Goal: Task Accomplishment & Management: Complete application form

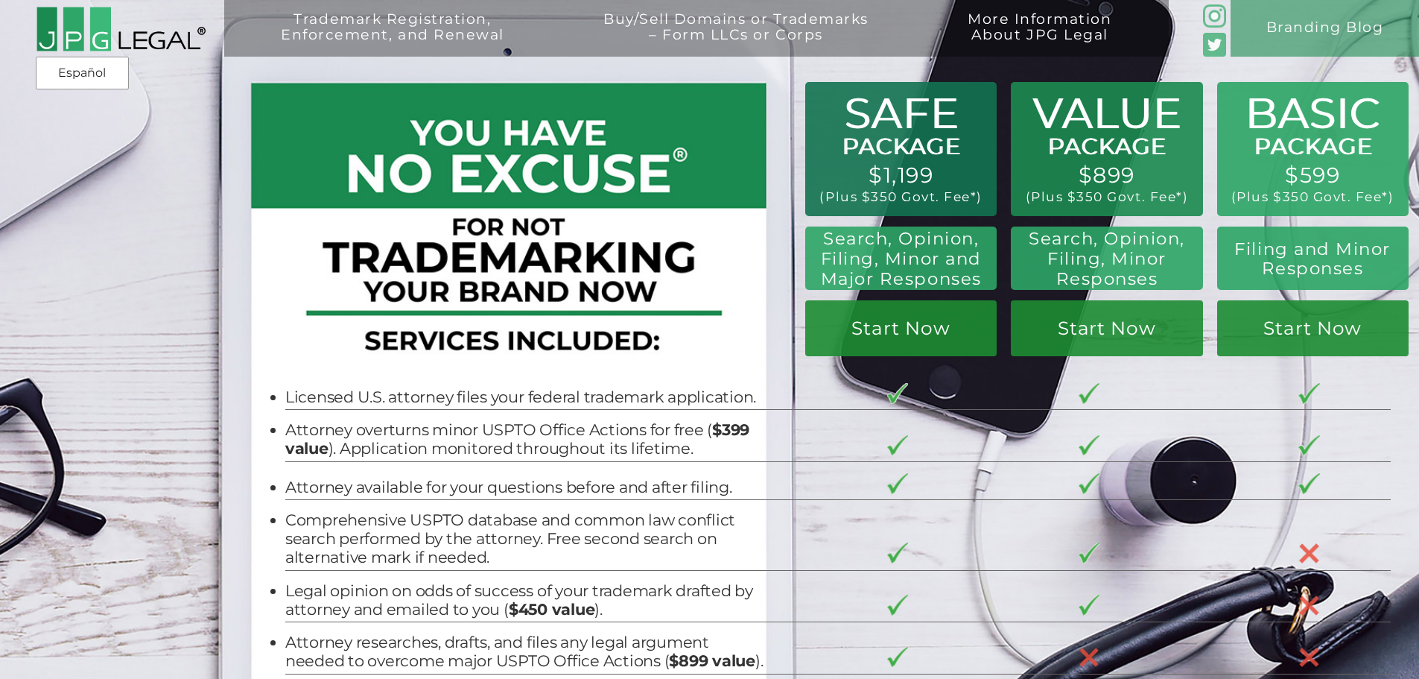
click at [1299, 267] on h2 "Filing and Minor Responses" at bounding box center [1313, 258] width 169 height 39
click at [1314, 347] on link "Start Now" at bounding box center [1312, 328] width 191 height 56
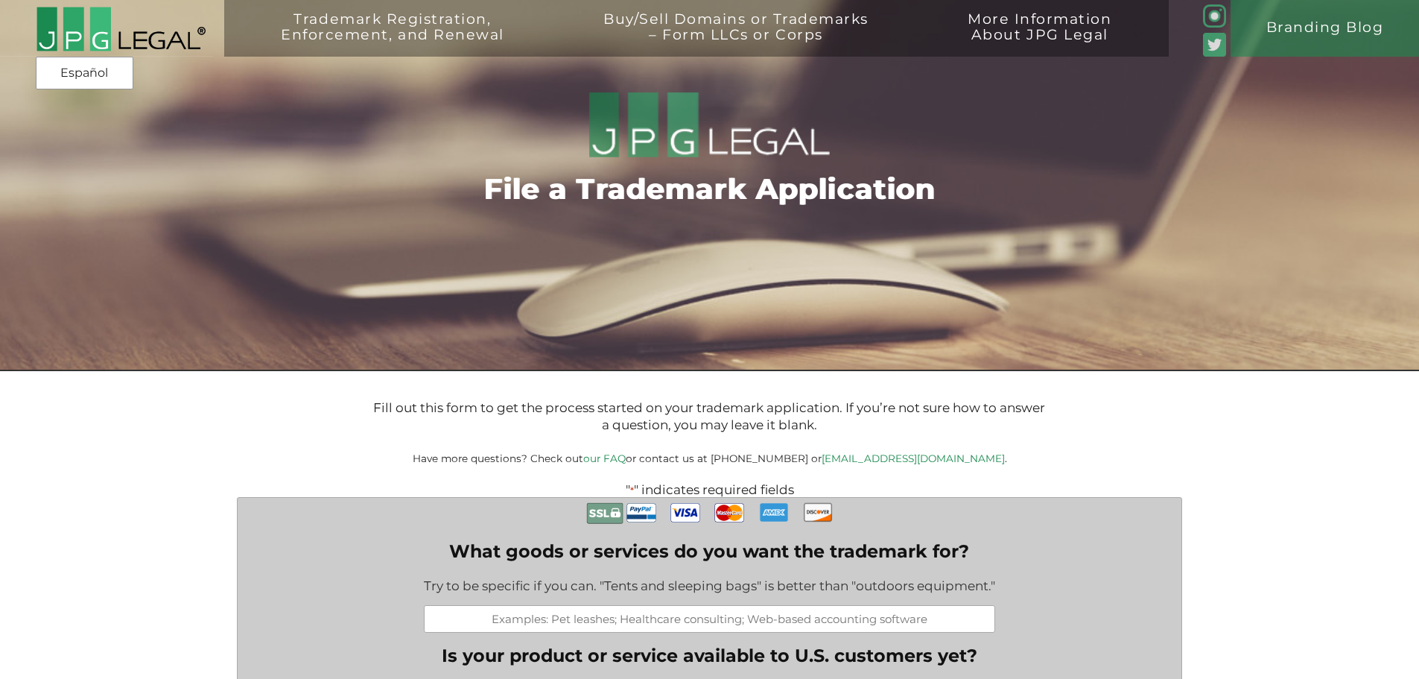
click at [102, 35] on img at bounding box center [121, 29] width 171 height 46
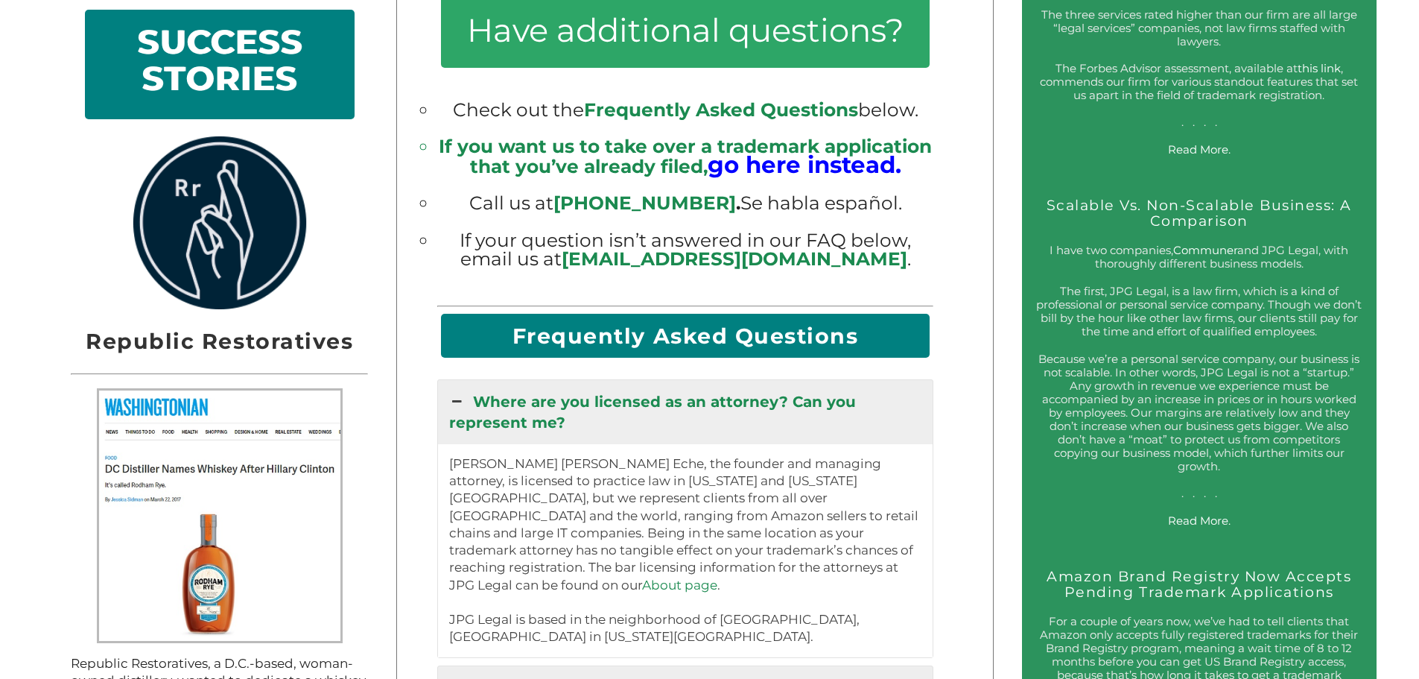
scroll to position [1788, 0]
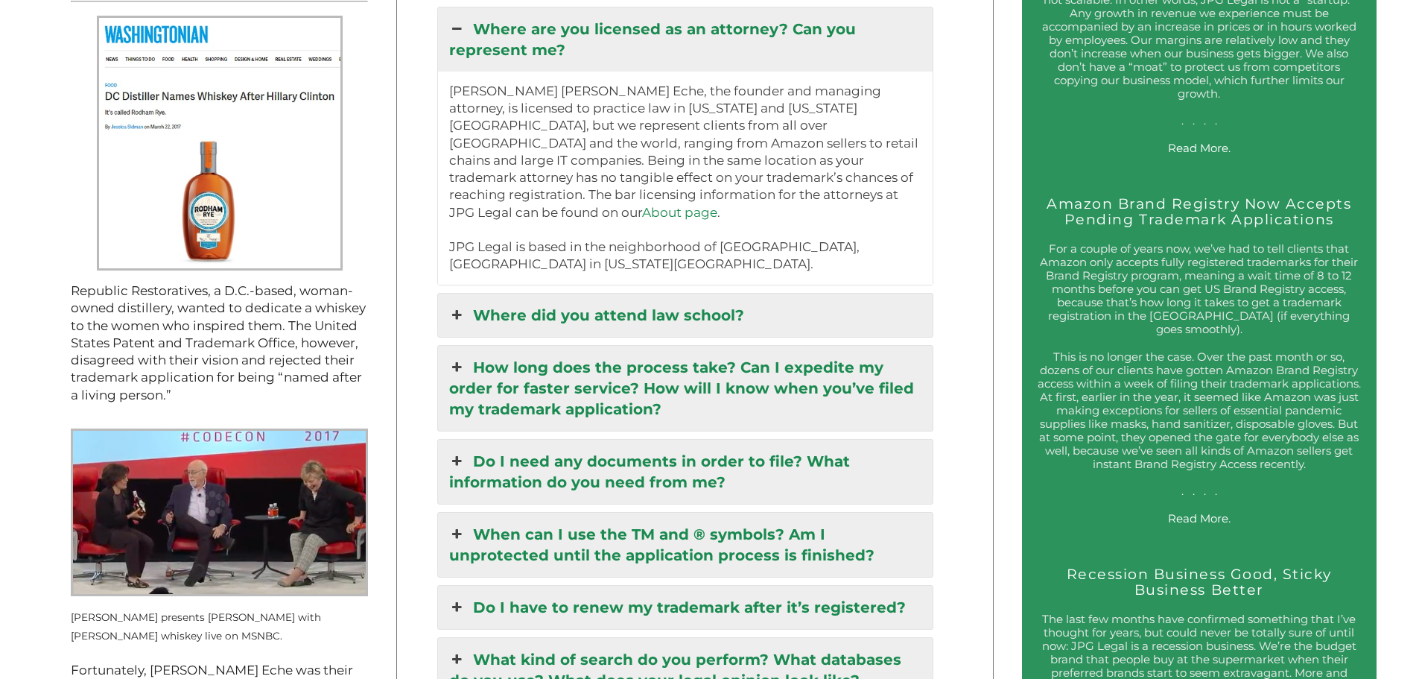
click at [605, 298] on link "Where did you attend law school?" at bounding box center [685, 315] width 495 height 43
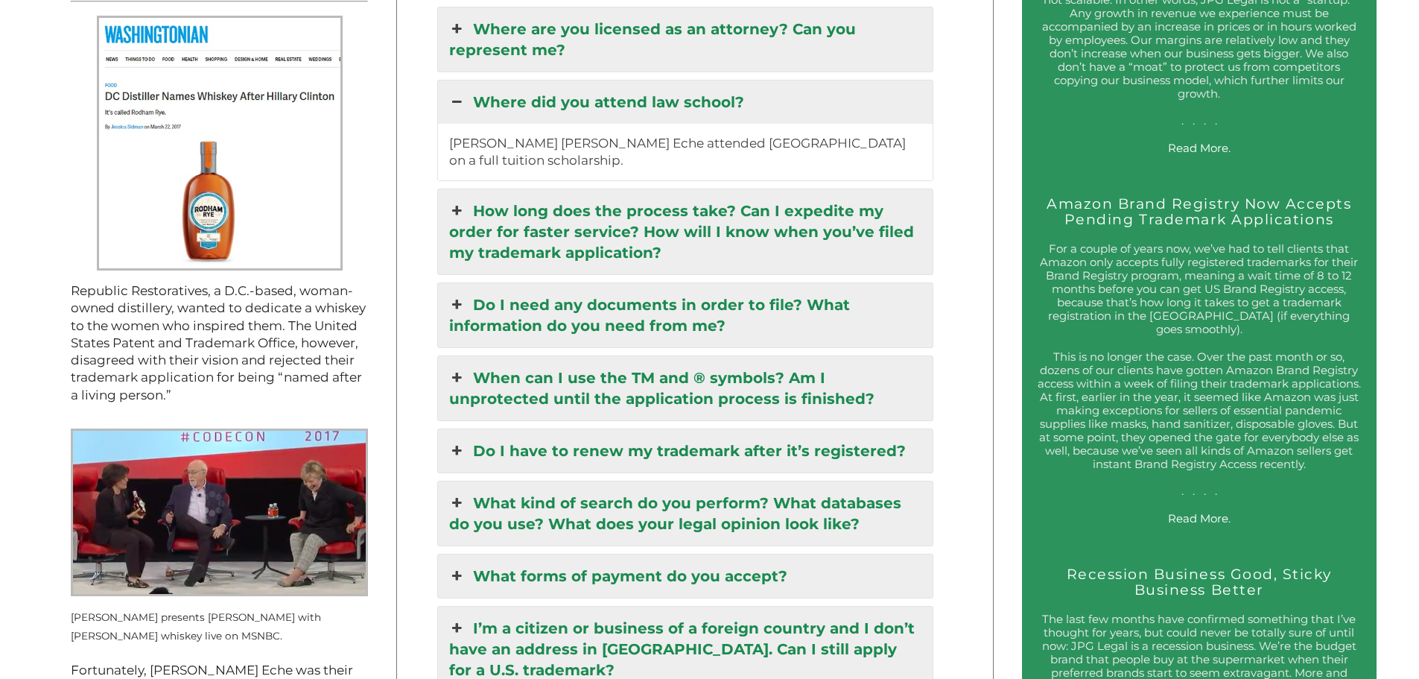
click at [640, 111] on link "Where did you attend law school?" at bounding box center [685, 101] width 495 height 43
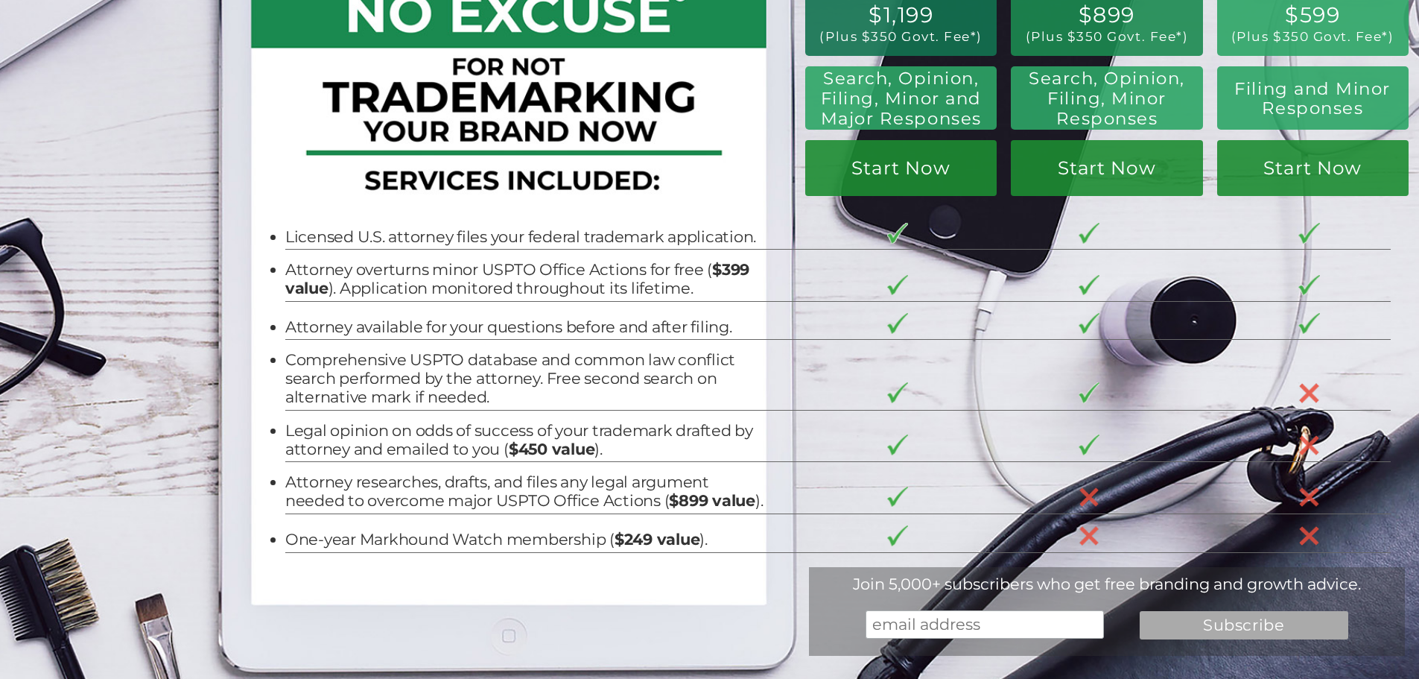
scroll to position [0, 0]
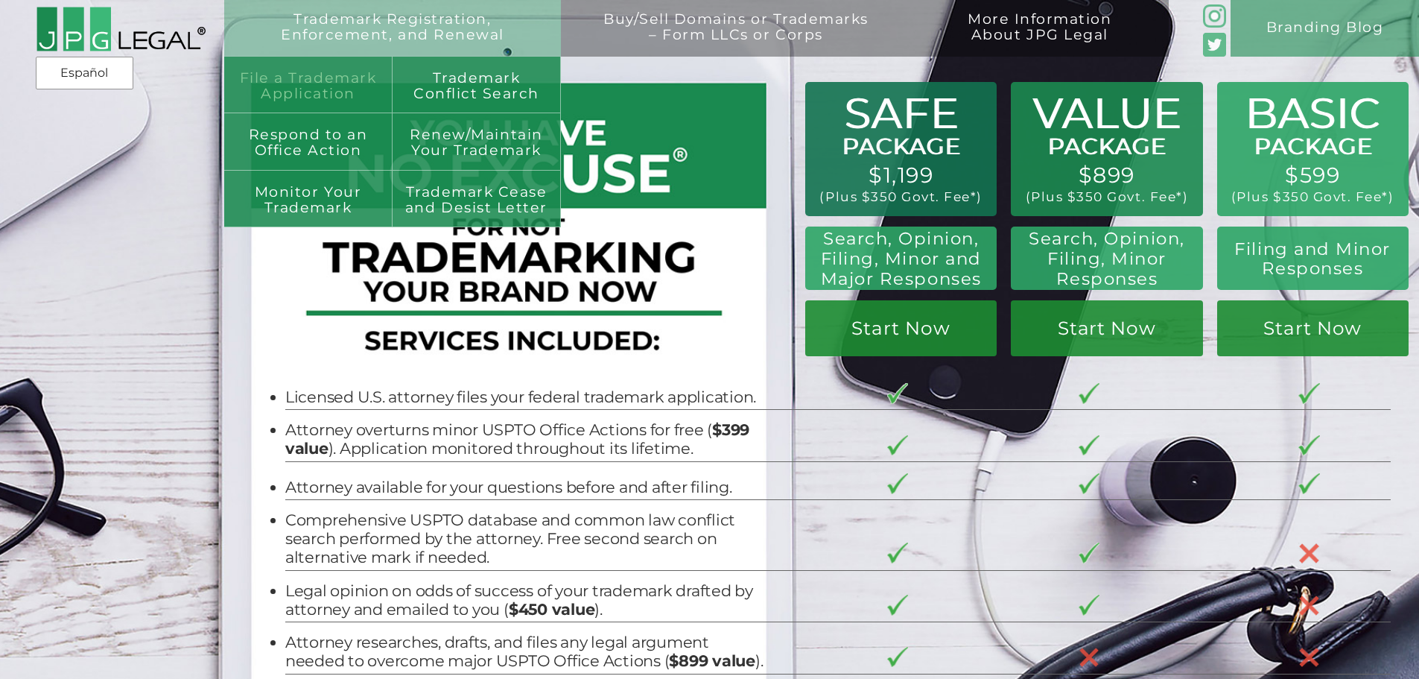
click at [332, 84] on link "File a Trademark Application" at bounding box center [308, 85] width 168 height 57
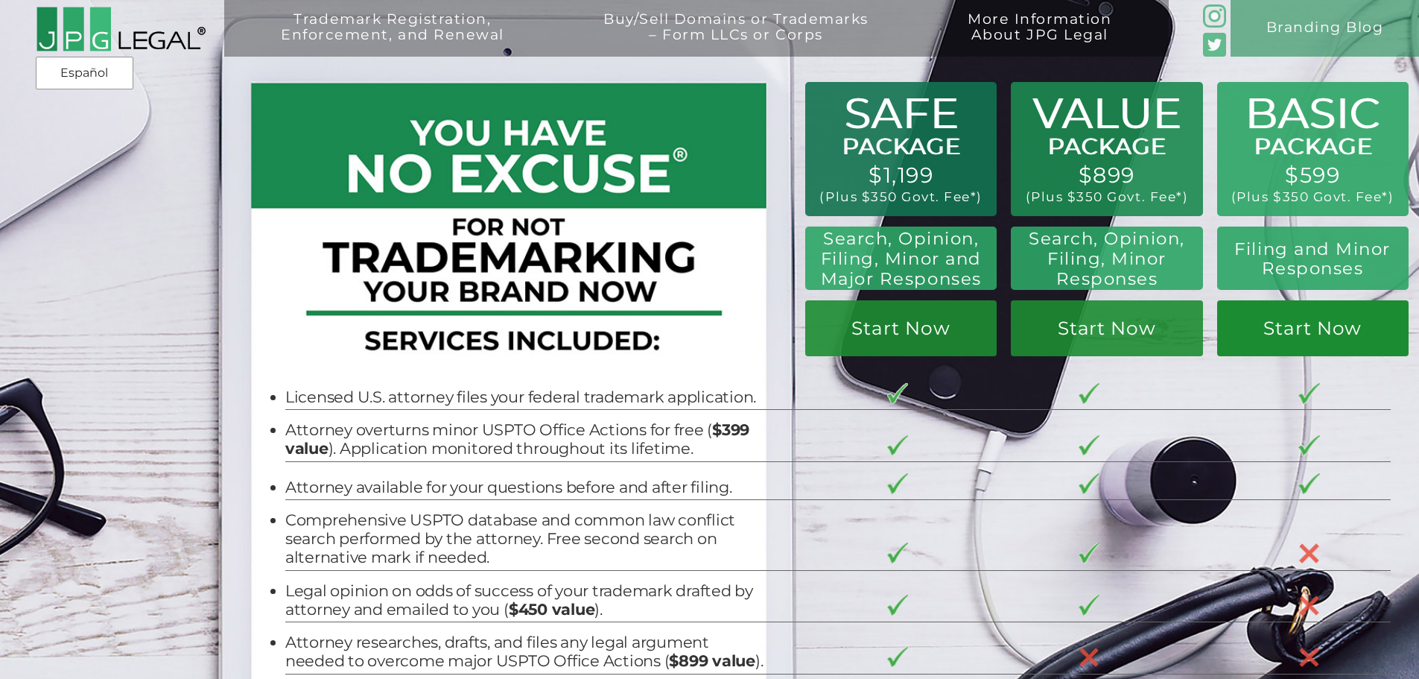
click at [1345, 337] on link "Start Now" at bounding box center [1312, 328] width 191 height 56
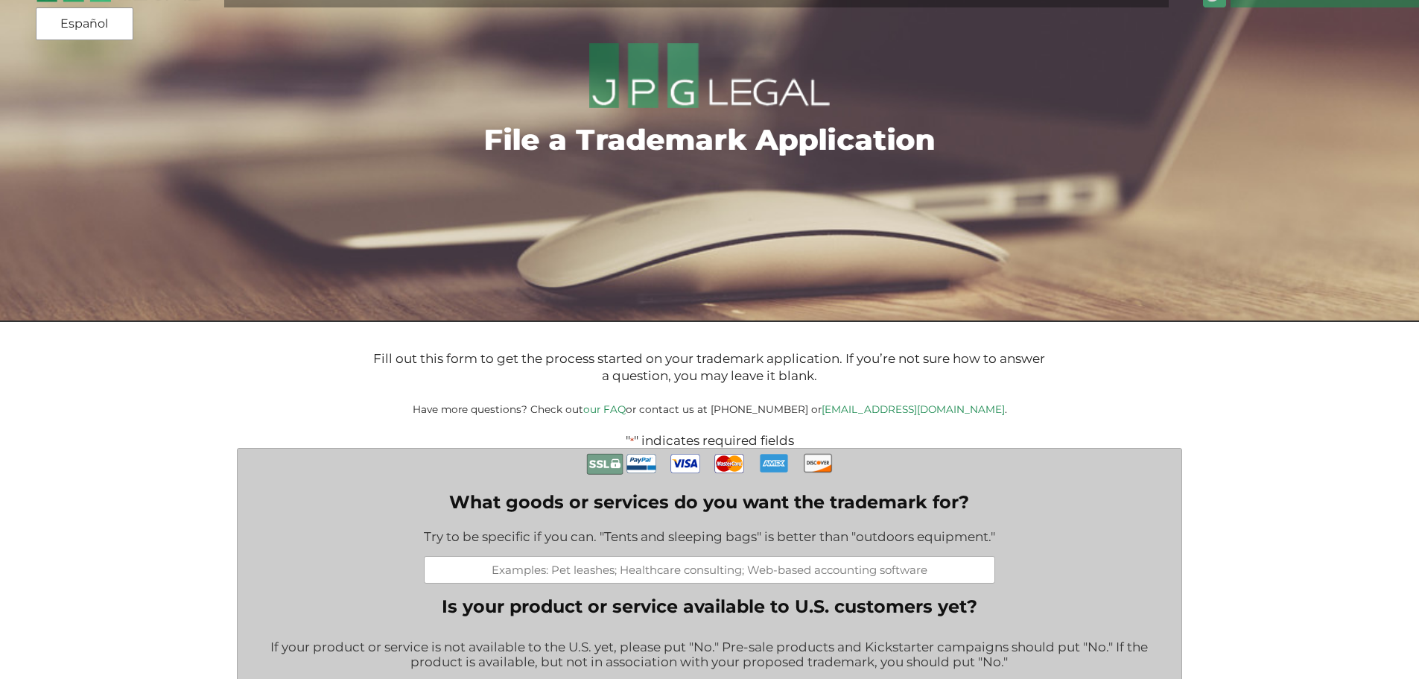
scroll to position [224, 0]
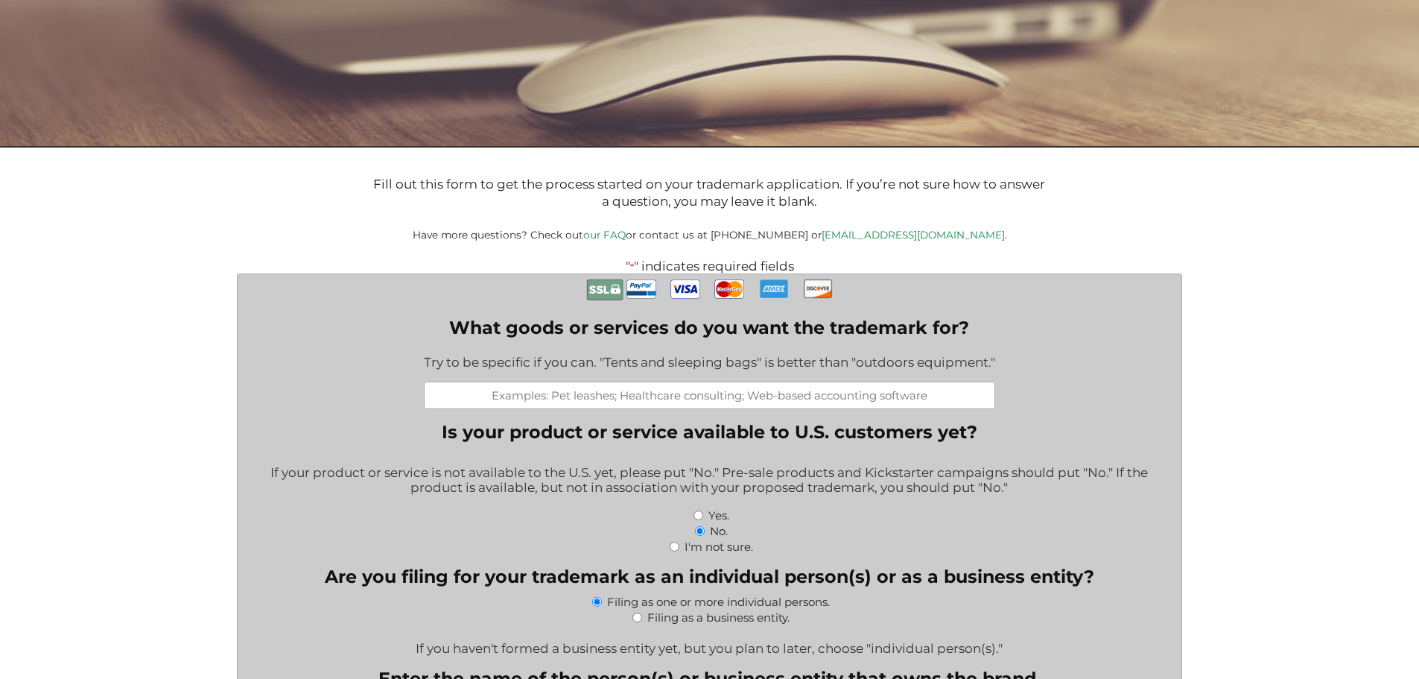
click at [467, 391] on input "What goods or services do you want the trademark for?" at bounding box center [709, 395] width 571 height 28
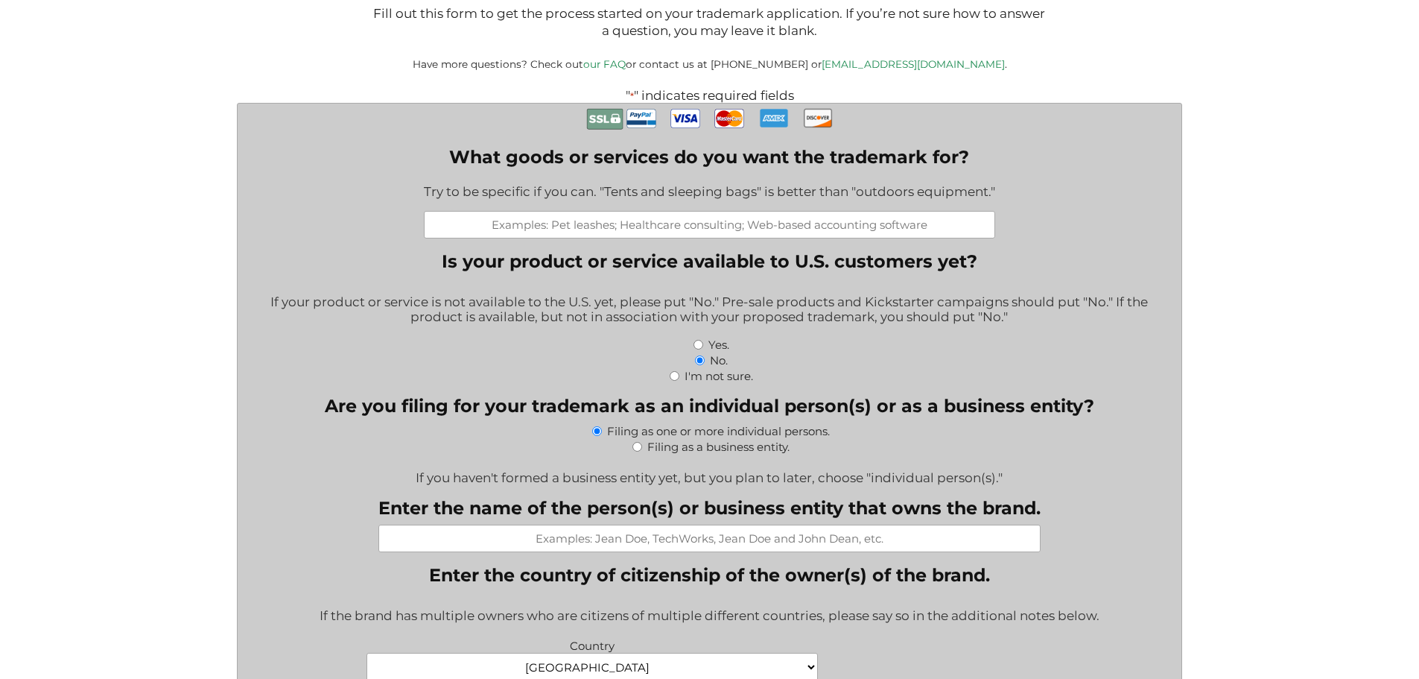
scroll to position [447, 0]
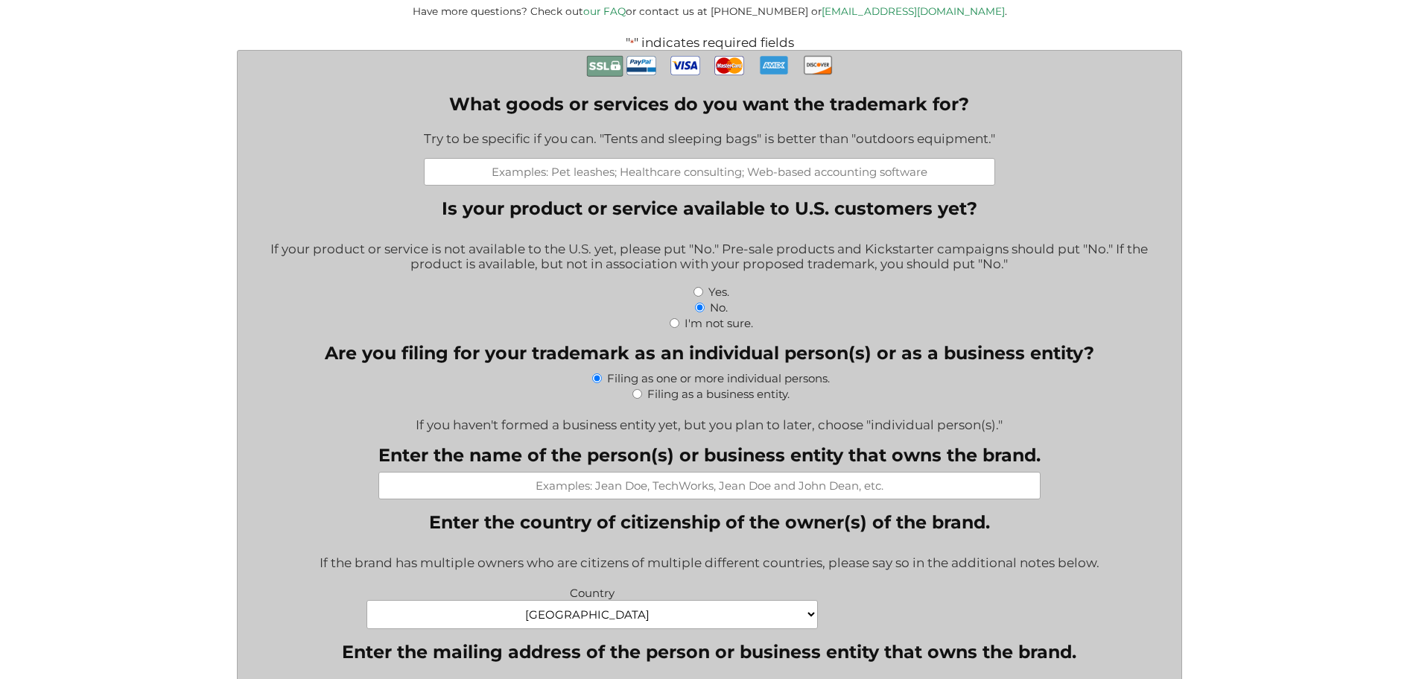
click at [698, 293] on input "Yes." at bounding box center [699, 292] width 10 height 10
radio input "true"
click at [641, 401] on div "Filing as a business entity." at bounding box center [710, 393] width 922 height 16
click at [639, 397] on input "Filing as a business entity." at bounding box center [638, 394] width 10 height 10
radio input "true"
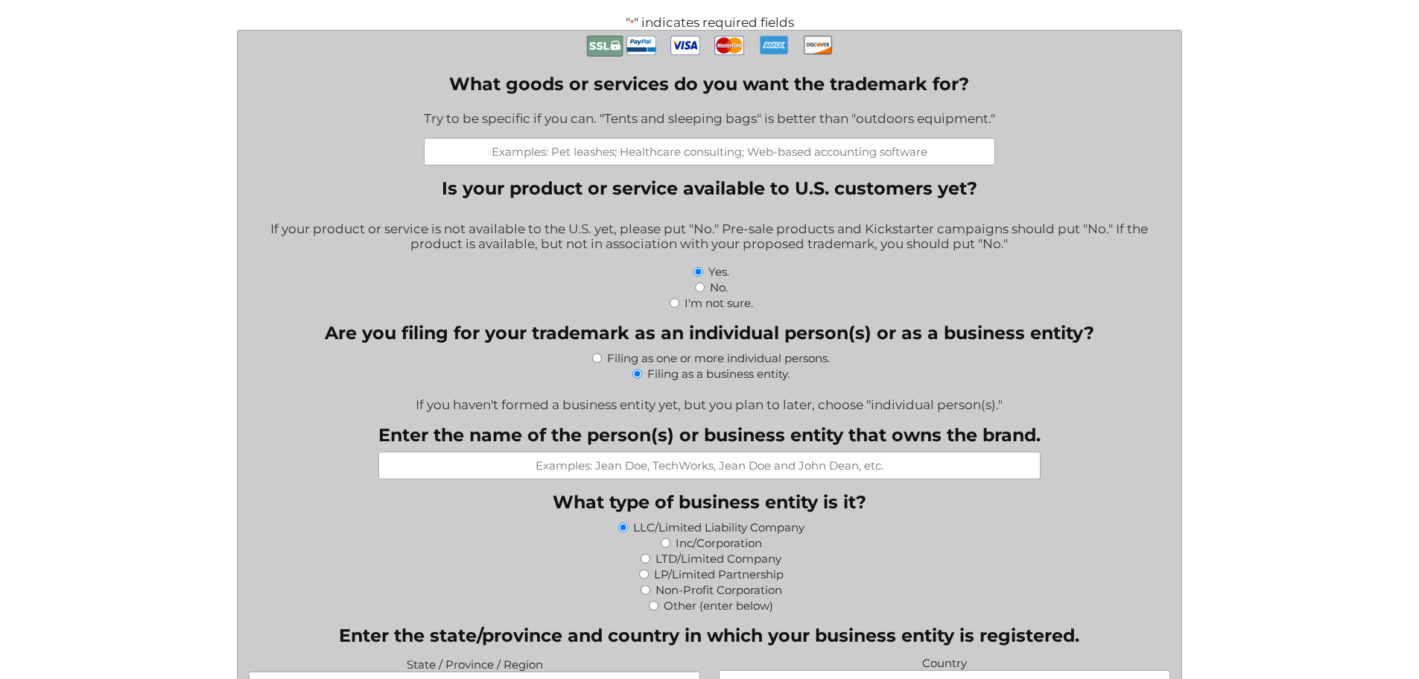
scroll to position [522, 0]
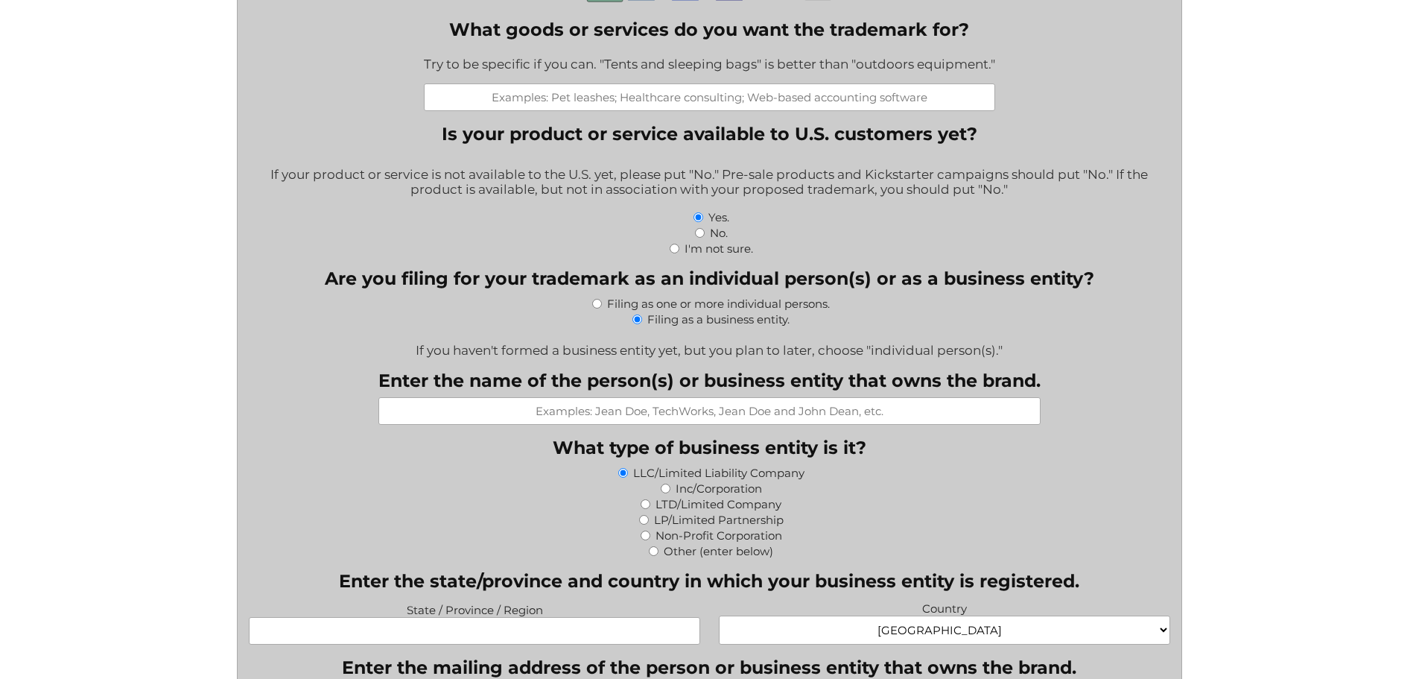
click at [645, 507] on input "LTD/Limited Company" at bounding box center [646, 504] width 10 height 10
radio input "true"
click at [668, 411] on input "Enter the name of the person(s) or business entity that owns the brand." at bounding box center [709, 411] width 662 height 28
type input "Visit [GEOGRAPHIC_DATA] Limited"
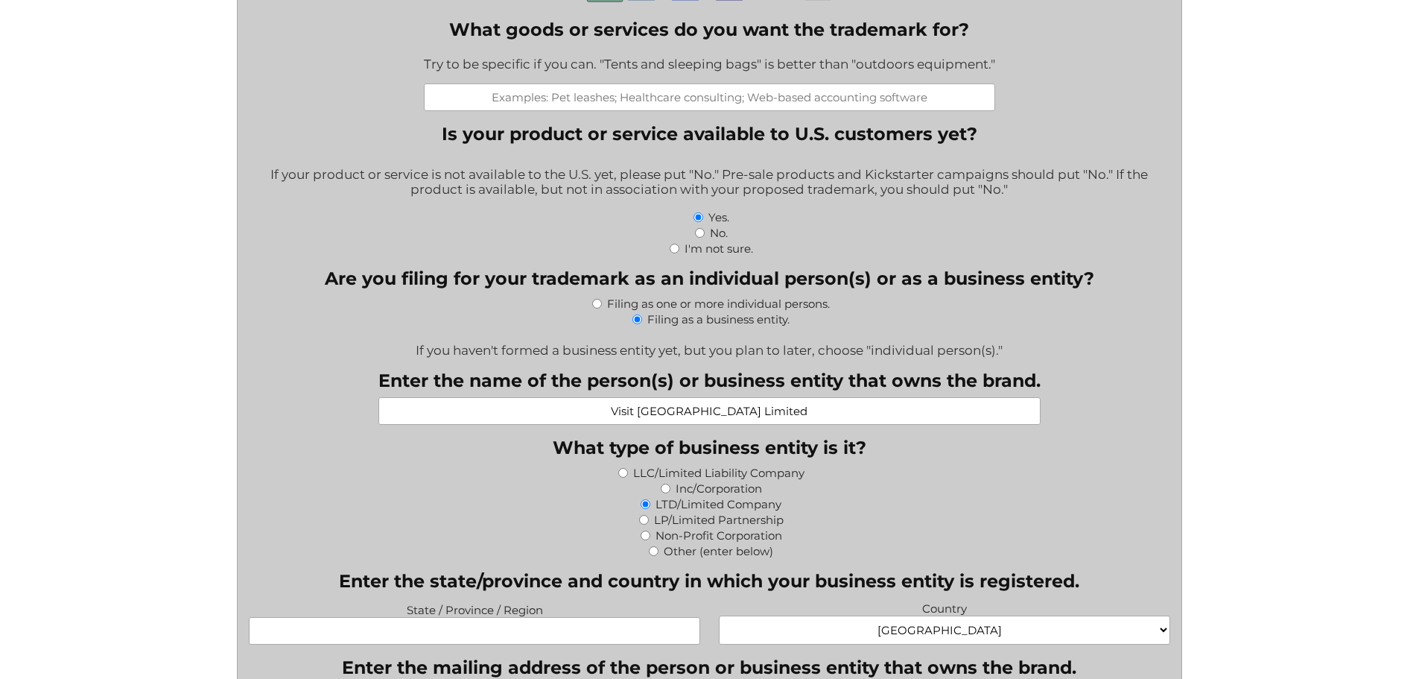
click at [659, 108] on input "What goods or services do you want the trademark for?" at bounding box center [709, 97] width 571 height 28
paste input "Providing a web site featuring travel information and commentary; Providing a w…"
type input "039: Providing a web site featuring travel information and commentary; Providin…"
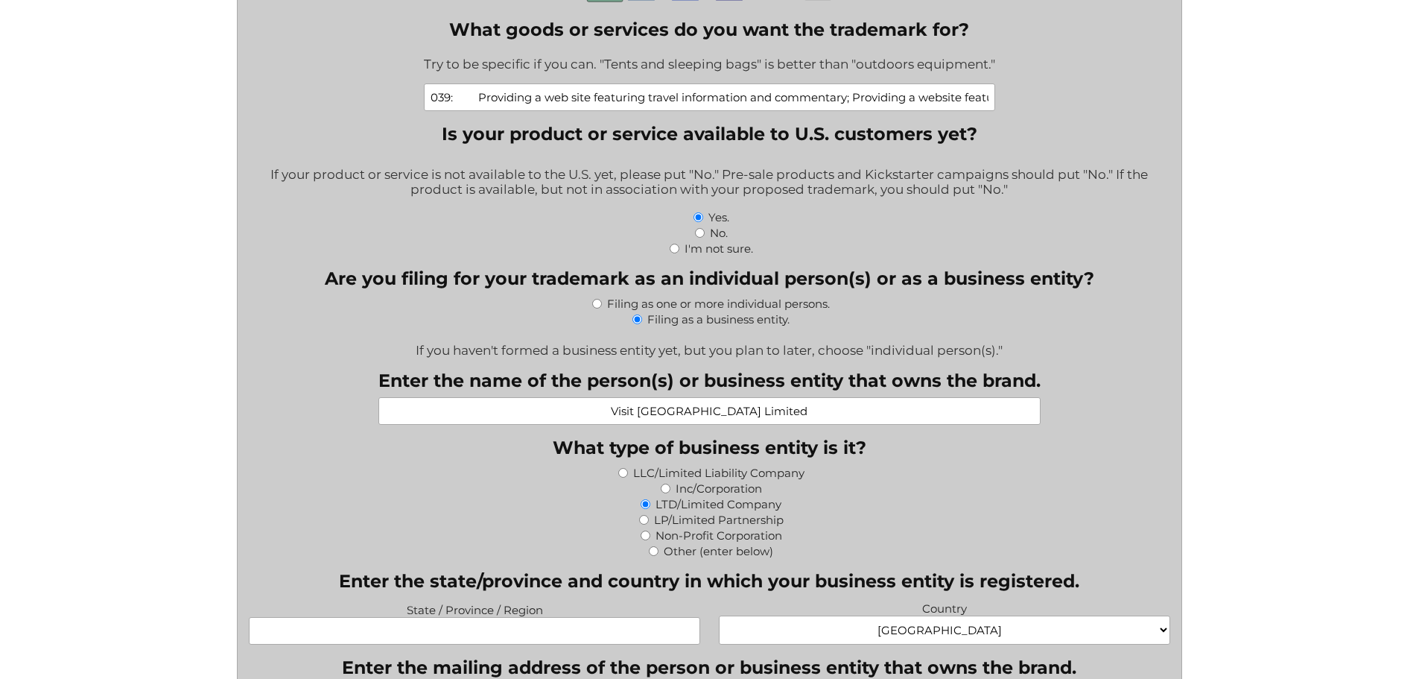
click at [1094, 244] on div "I'm not sure." at bounding box center [710, 248] width 922 height 16
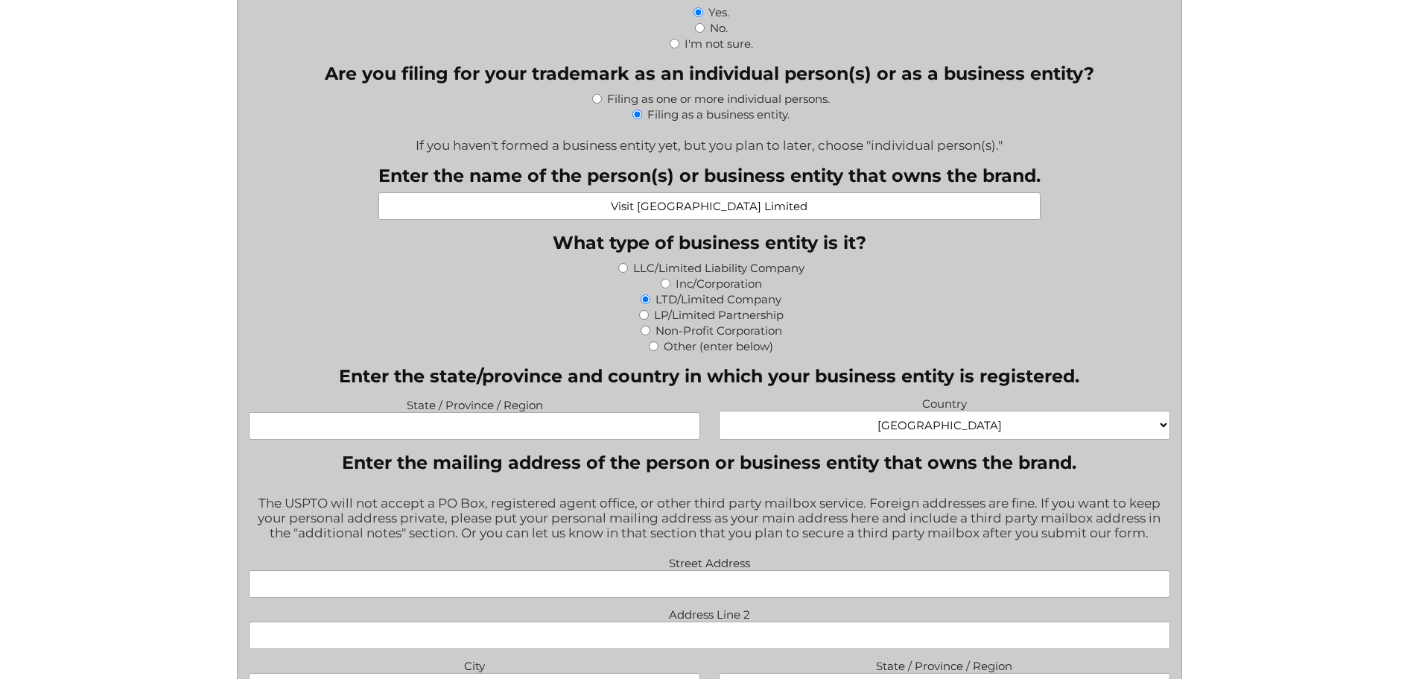
scroll to position [745, 0]
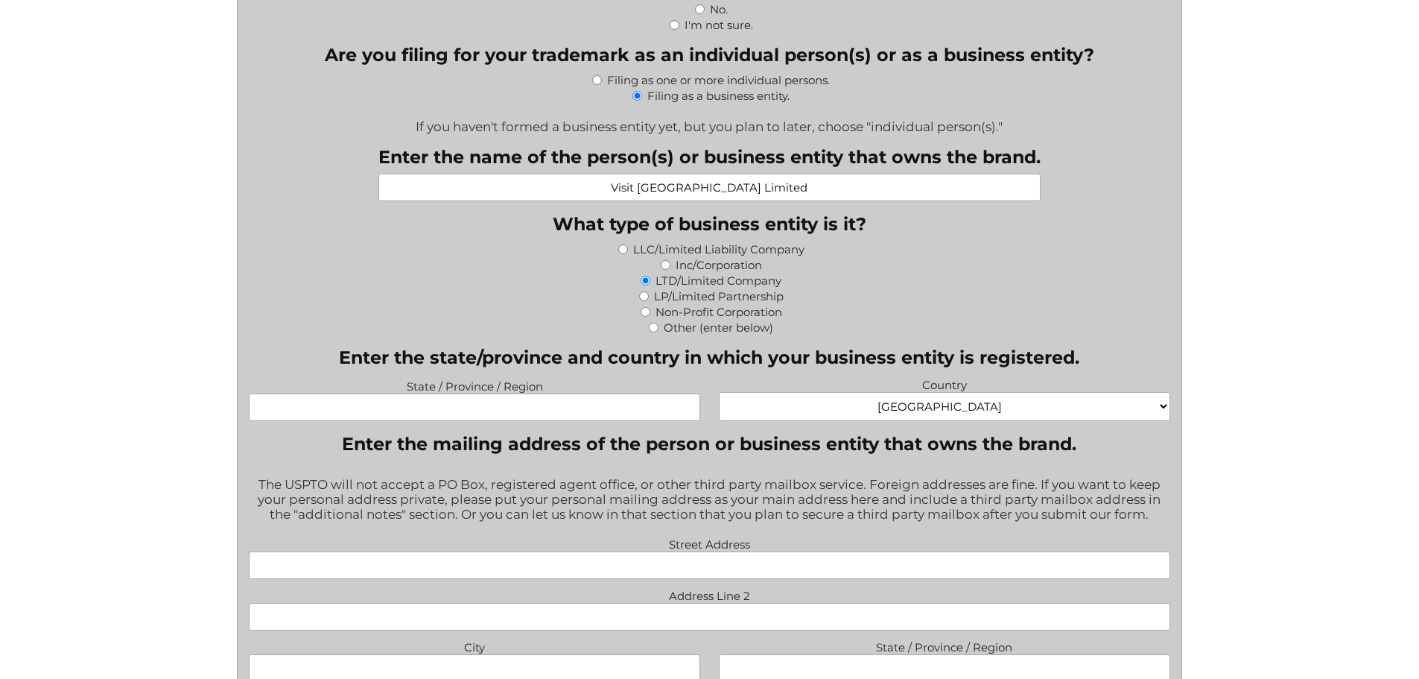
click at [934, 409] on select "[GEOGRAPHIC_DATA] [GEOGRAPHIC_DATA] [GEOGRAPHIC_DATA] [US_STATE] [GEOGRAPHIC_DA…" at bounding box center [944, 406] width 451 height 29
select select "[GEOGRAPHIC_DATA]"
click at [719, 395] on select "[GEOGRAPHIC_DATA] [GEOGRAPHIC_DATA] [GEOGRAPHIC_DATA] [US_STATE] [GEOGRAPHIC_DA…" at bounding box center [944, 406] width 451 height 29
click at [484, 413] on input "State / Province / Region" at bounding box center [474, 407] width 451 height 28
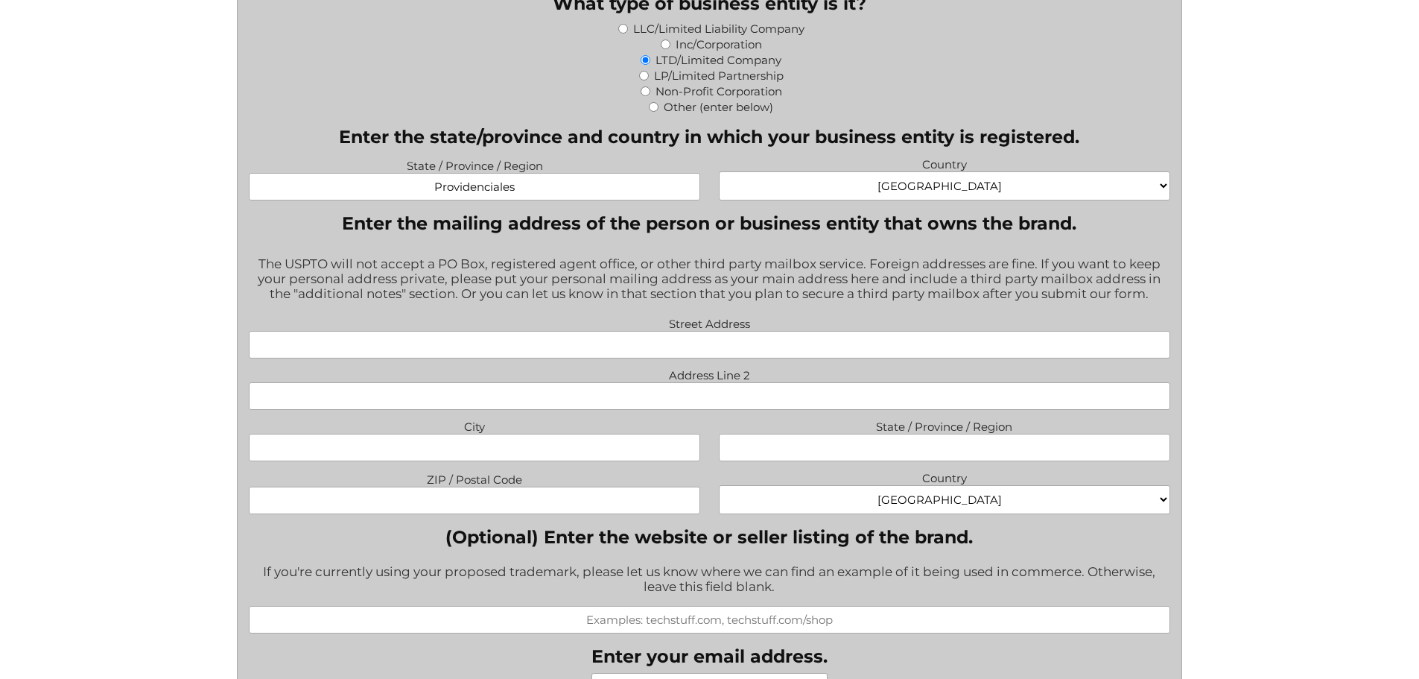
scroll to position [969, 0]
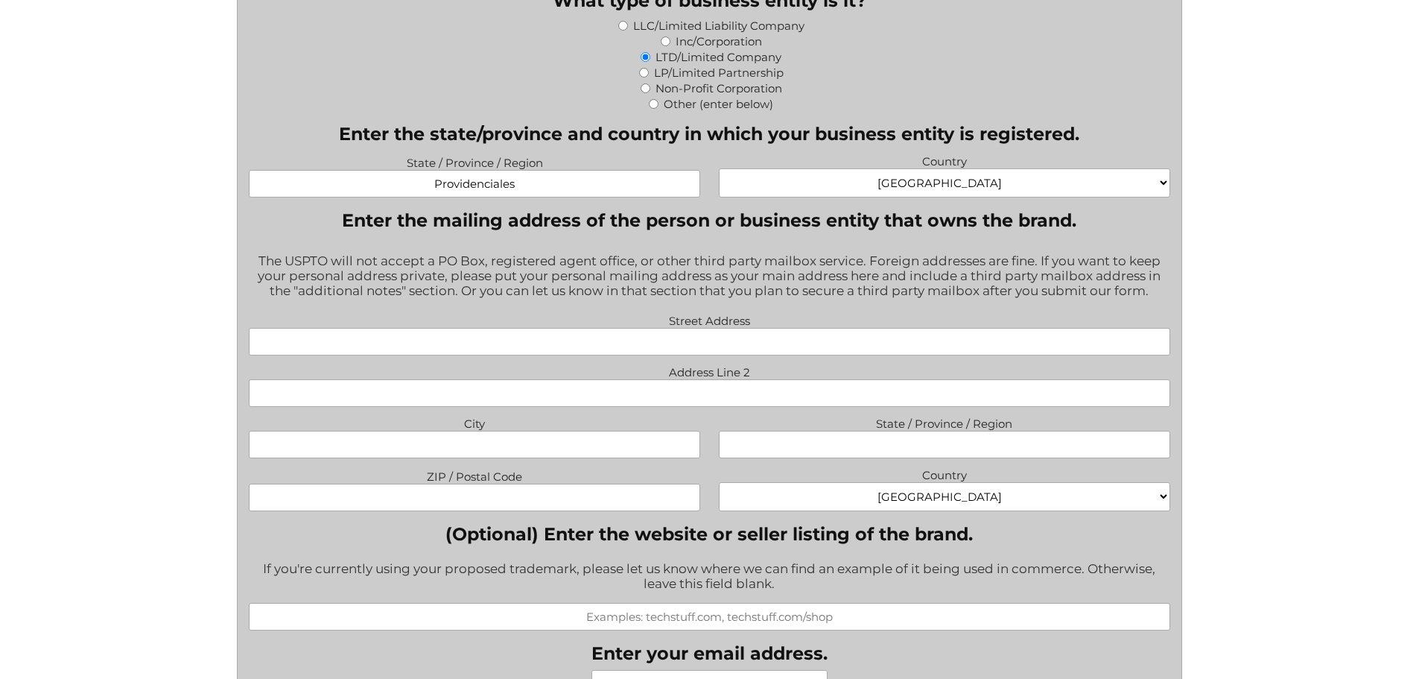
type input "Providenciales"
click at [554, 340] on input "Street Address" at bounding box center [710, 342] width 922 height 28
paste input "Providing a web site featuring travel information and commentary; Providing a w…"
type input "Providing a web site featuring travel information and commentary; Providing a w…"
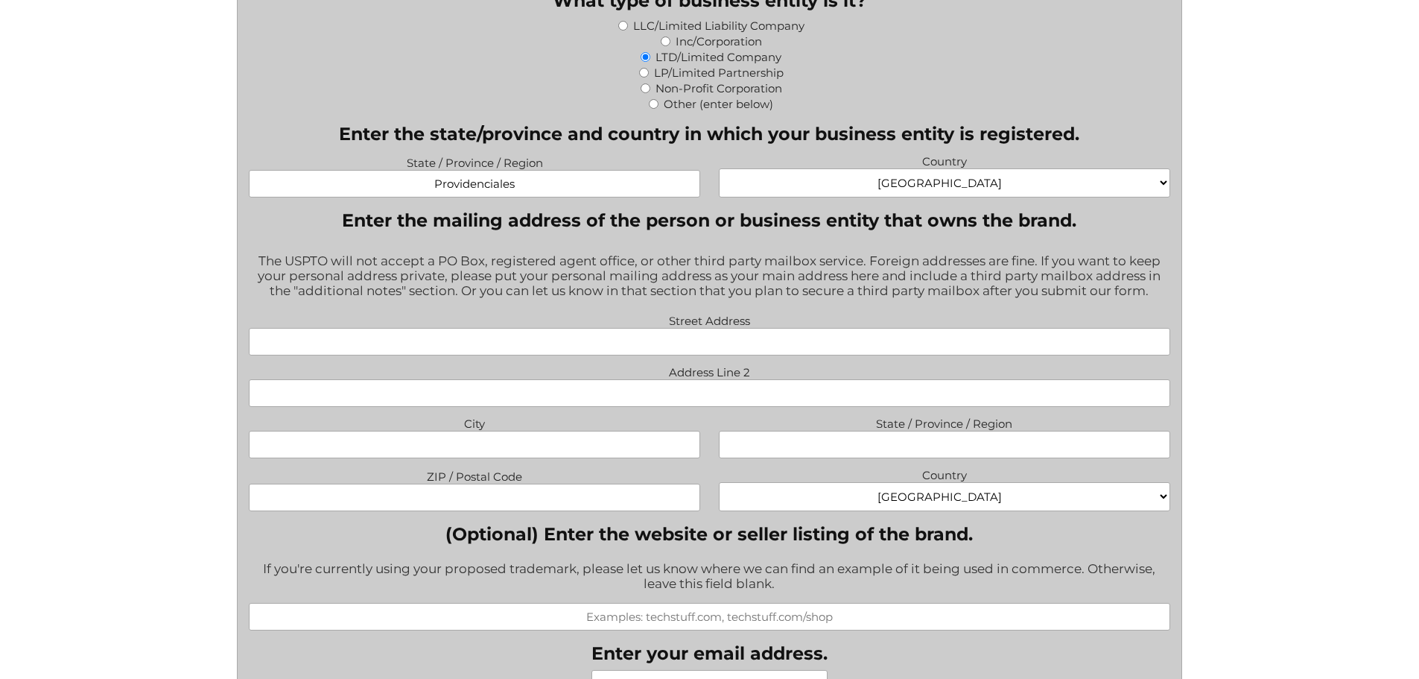
paste input "Providing a web site featuring travel information and commentary; Providing a w…"
type input "Providing a web site featuring travel information and commentary; Providing a w…"
paste input "SUITE A210, [GEOGRAPHIC_DATA], [GEOGRAPHIC_DATA] [GEOGRAPHIC_DATA] 1ZZ"
click at [559, 343] on input "SUITE A210, [GEOGRAPHIC_DATA], [GEOGRAPHIC_DATA] [GEOGRAPHIC_DATA] 1ZZ" at bounding box center [710, 342] width 922 height 28
type input "SUITE A210, [GEOGRAPHIC_DATA]"
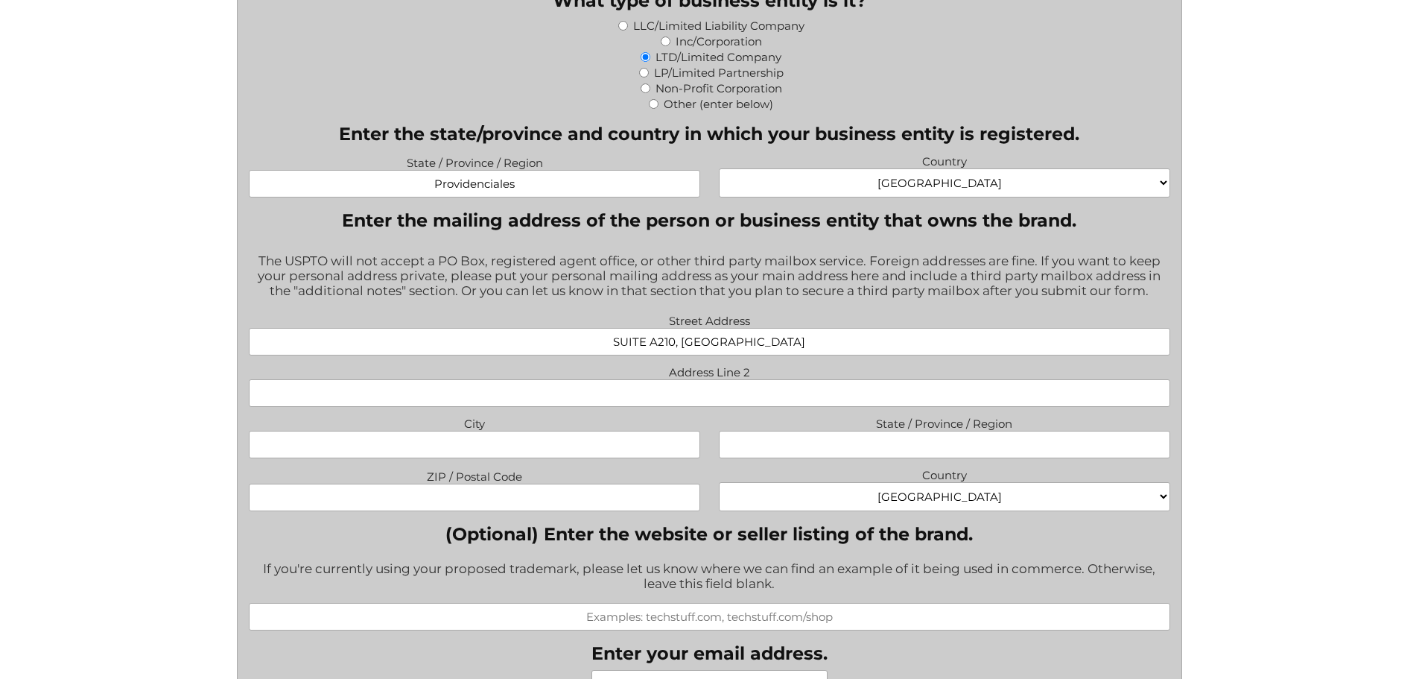
click at [533, 446] on input "City" at bounding box center [474, 445] width 451 height 28
click at [602, 403] on input "Address Line 2" at bounding box center [710, 393] width 922 height 28
paste input "[GEOGRAPHIC_DATA], [GEOGRAPHIC_DATA] [GEOGRAPHIC_DATA] 1ZZ"
click at [565, 397] on input "[GEOGRAPHIC_DATA], [GEOGRAPHIC_DATA] [GEOGRAPHIC_DATA] 1ZZ" at bounding box center [710, 393] width 922 height 28
type input "[GEOGRAPHIC_DATA]"
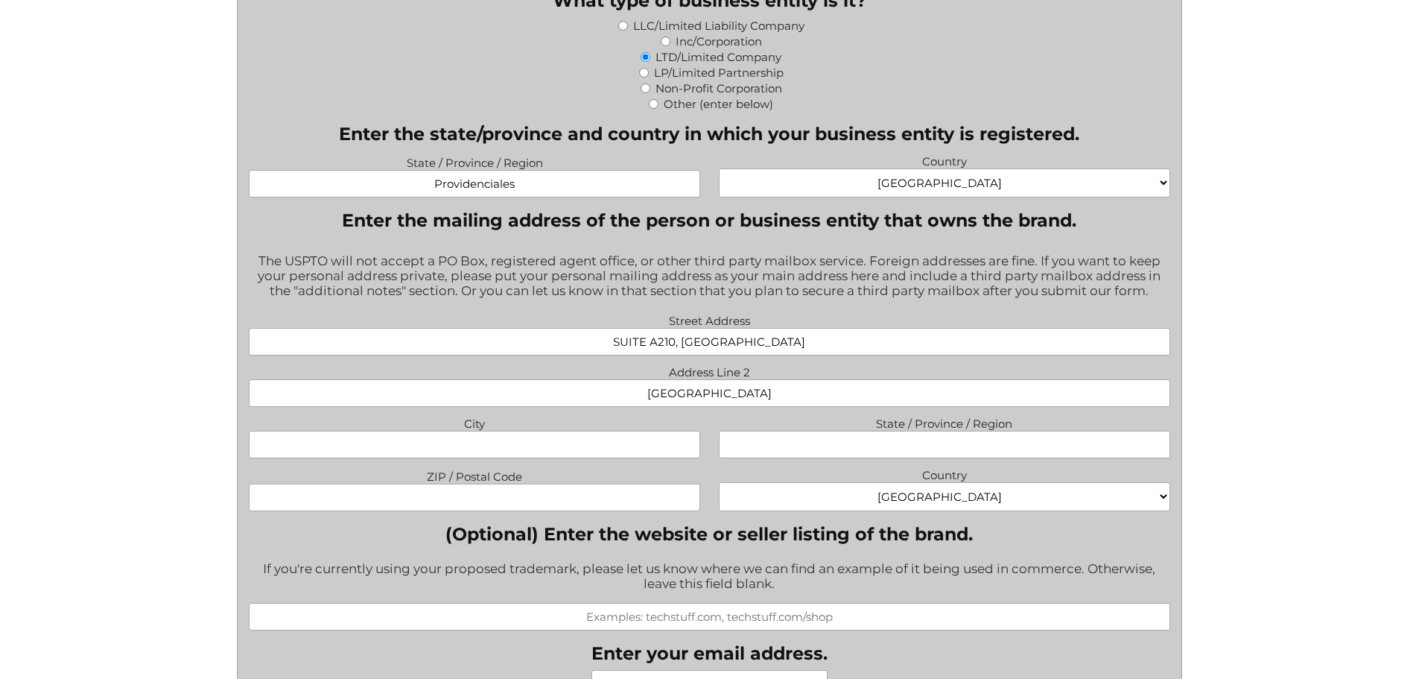
click at [871, 446] on input "State / Province / Region" at bounding box center [944, 445] width 451 height 28
click at [942, 504] on select "[GEOGRAPHIC_DATA] [GEOGRAPHIC_DATA] [GEOGRAPHIC_DATA] [US_STATE] [GEOGRAPHIC_DA…" at bounding box center [944, 496] width 451 height 29
select select "[GEOGRAPHIC_DATA]"
click at [719, 485] on select "[GEOGRAPHIC_DATA] [GEOGRAPHIC_DATA] [GEOGRAPHIC_DATA] [US_STATE] [GEOGRAPHIC_DA…" at bounding box center [944, 496] width 451 height 29
click at [586, 501] on input "ZIP / Postal Code" at bounding box center [474, 498] width 451 height 28
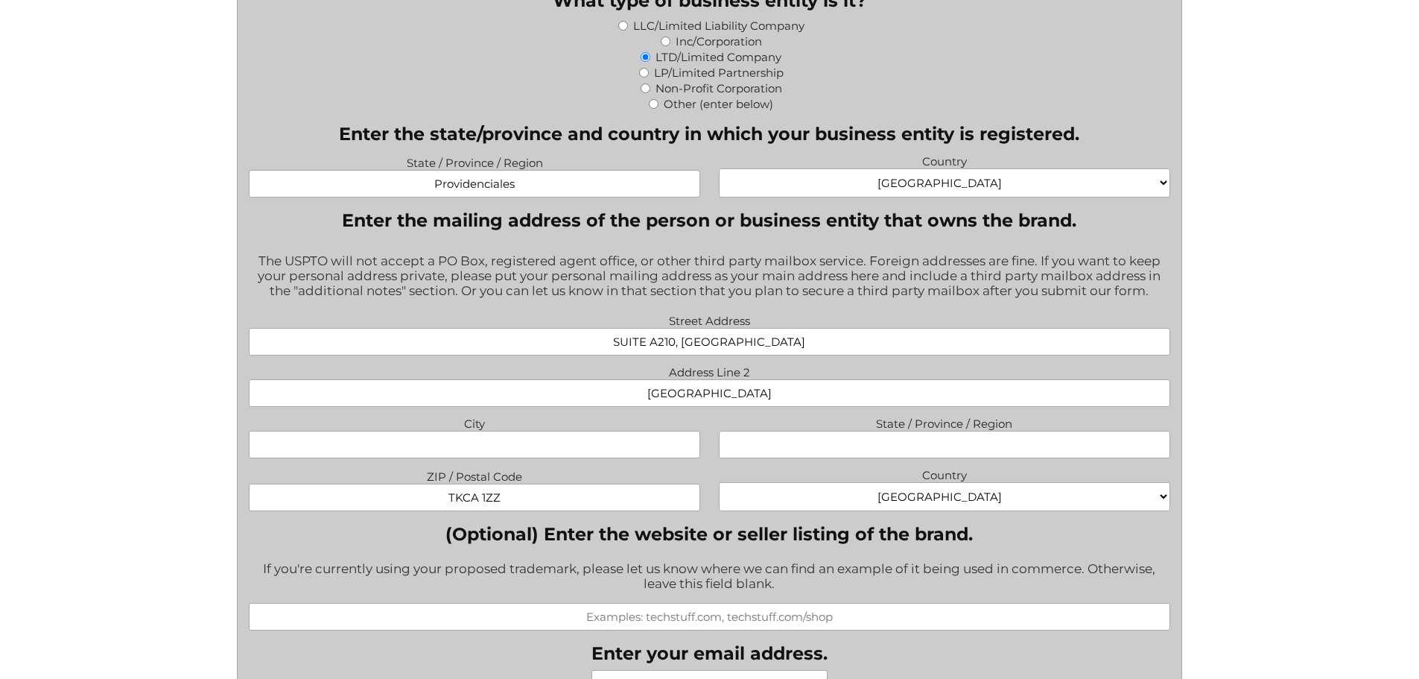
type input "TKCA 1ZZ"
click at [1021, 443] on input "State / Province / Region" at bounding box center [944, 445] width 451 height 28
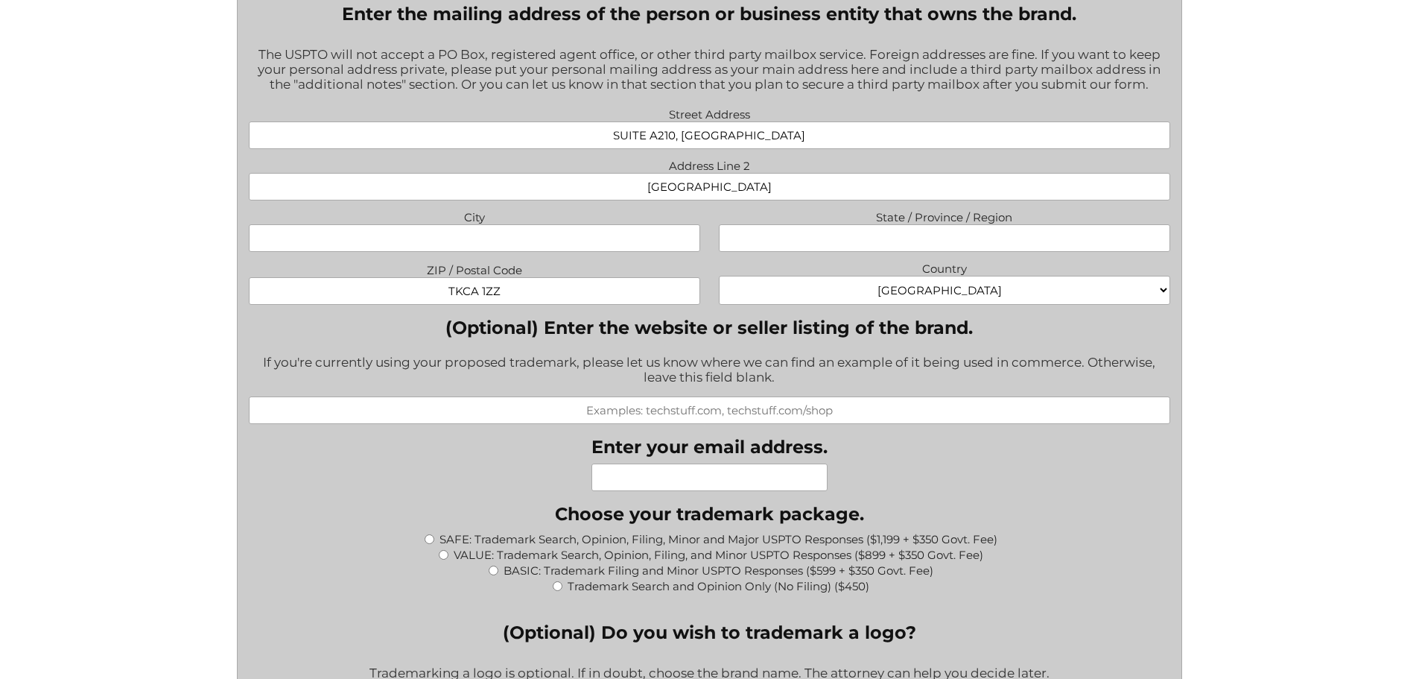
scroll to position [1192, 0]
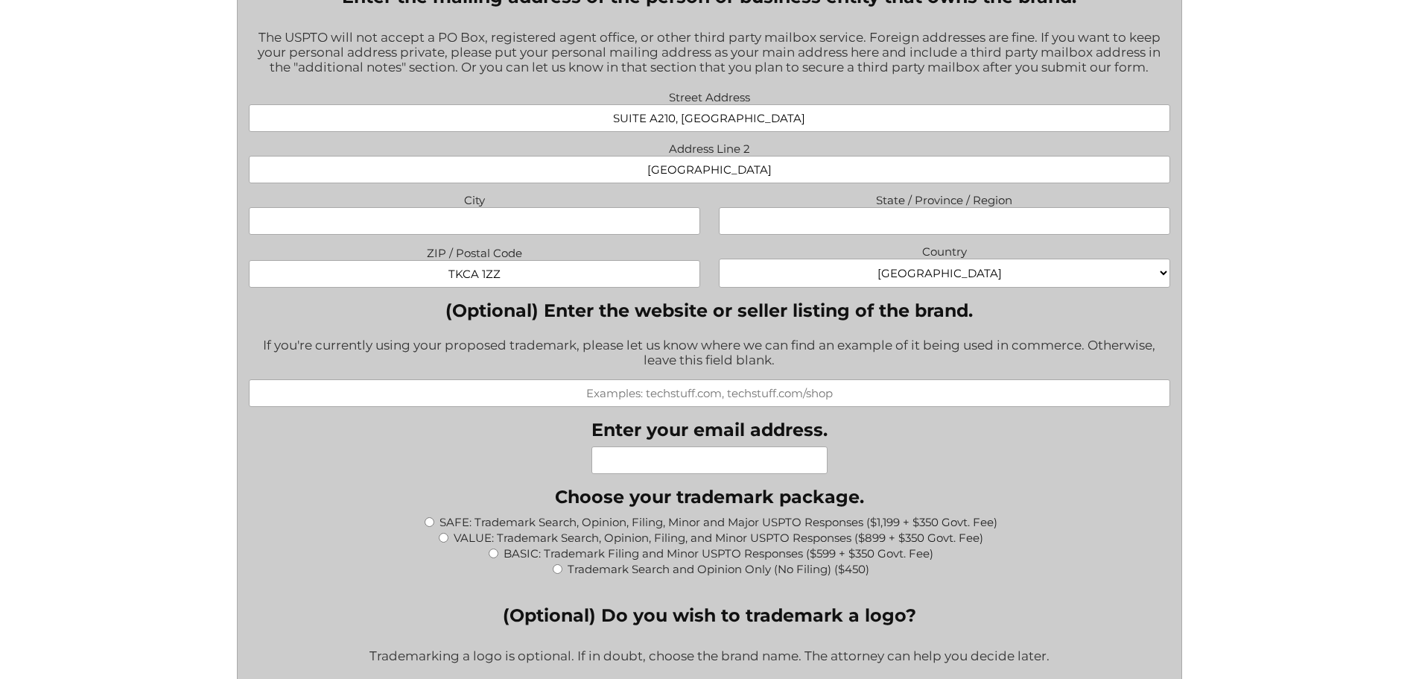
click at [969, 398] on input "(Optional) Enter the website or seller listing of the brand." at bounding box center [710, 393] width 922 height 28
type input "[URL][DOMAIN_NAME]"
type input "[PERSON_NAME][EMAIL_ADDRESS][DOMAIN_NAME]"
click at [495, 553] on input "BASIC: Trademark Filing and Minor USPTO Responses ($599 + $350 Govt. Fee)" at bounding box center [494, 553] width 10 height 10
radio input "true"
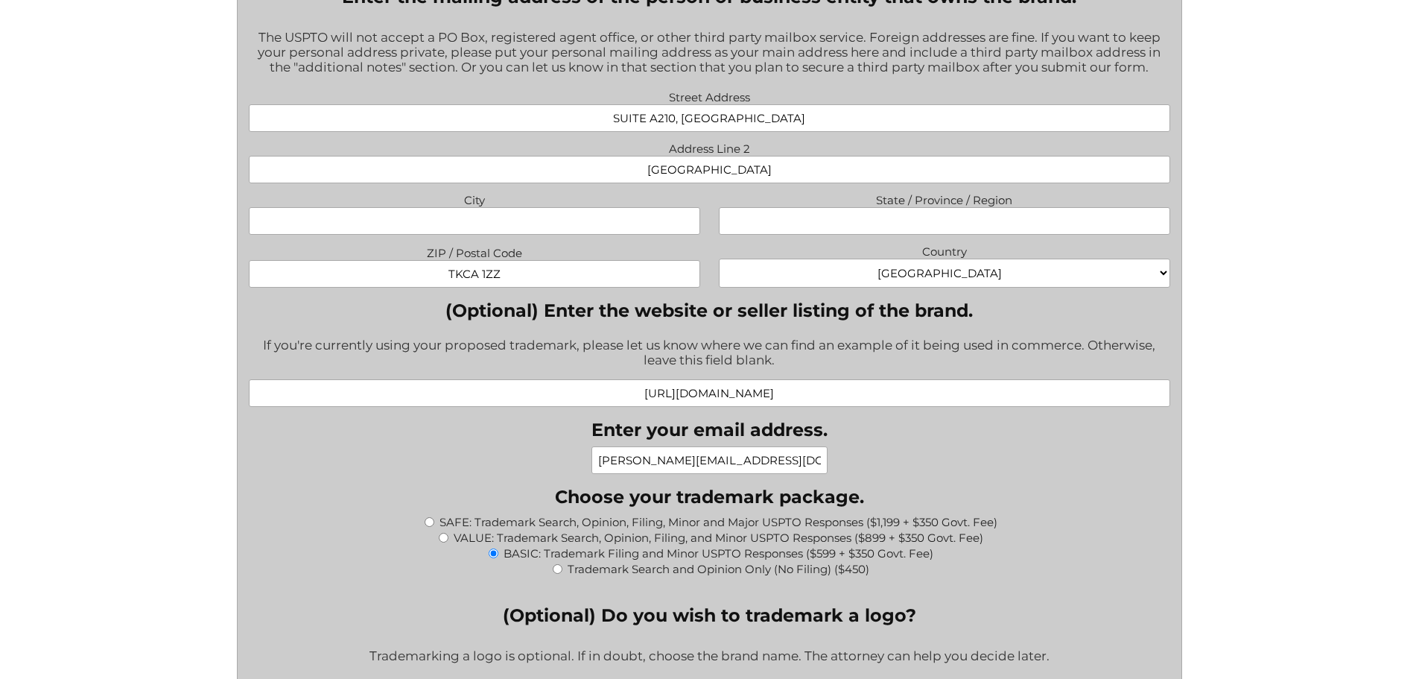
type input "$949.00"
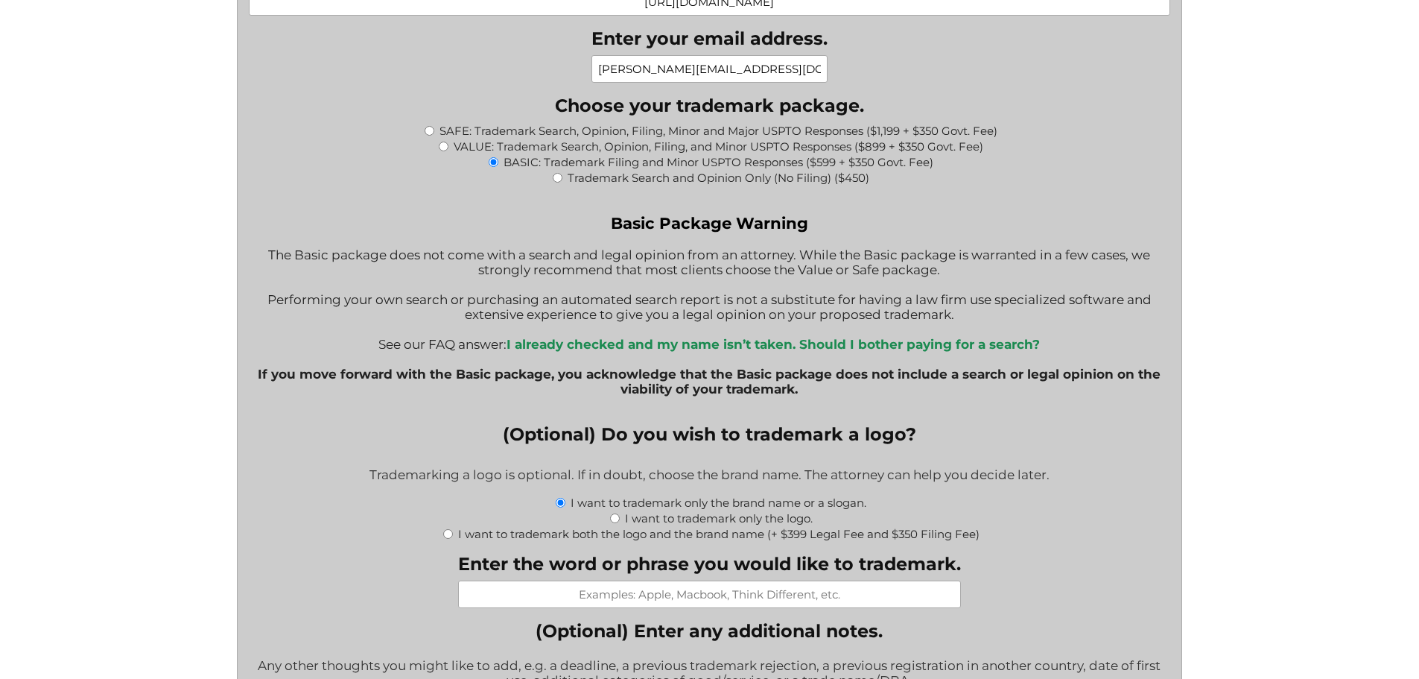
scroll to position [1639, 0]
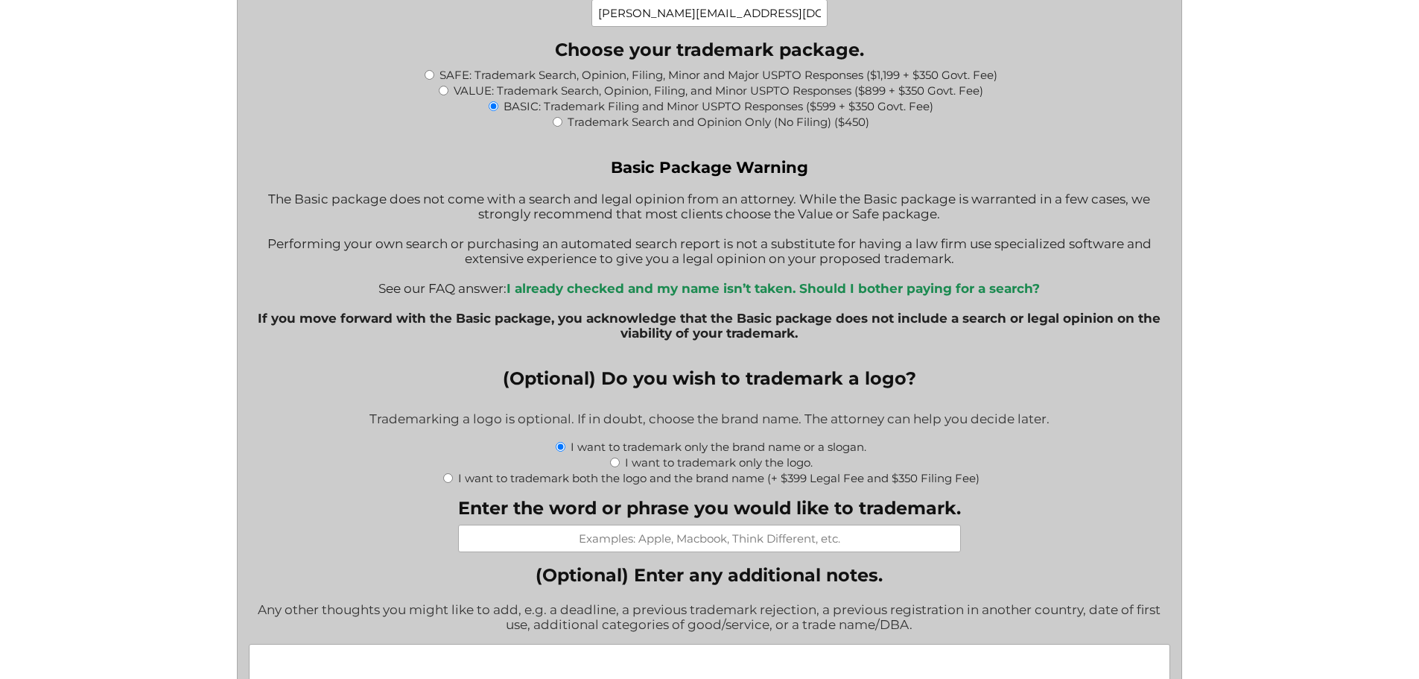
click at [612, 466] on input "I want to trademark only the logo." at bounding box center [615, 462] width 10 height 10
radio input "true"
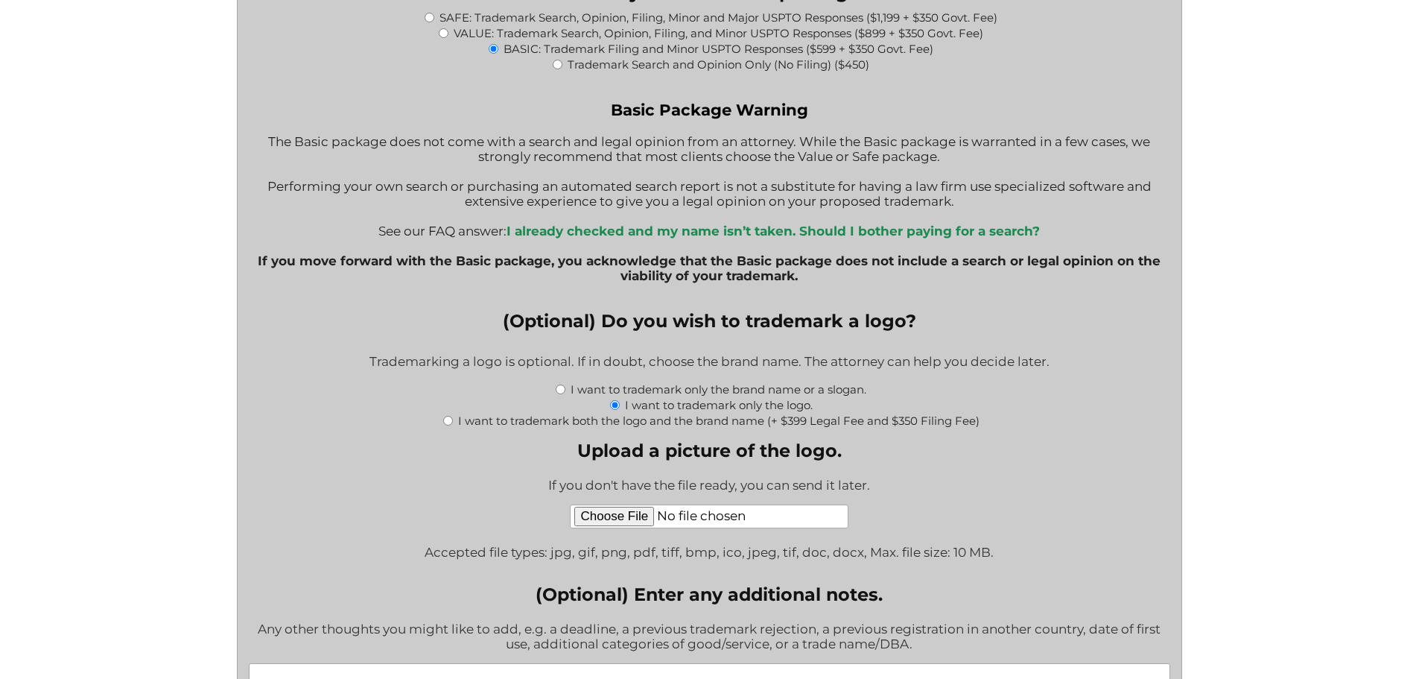
scroll to position [1714, 0]
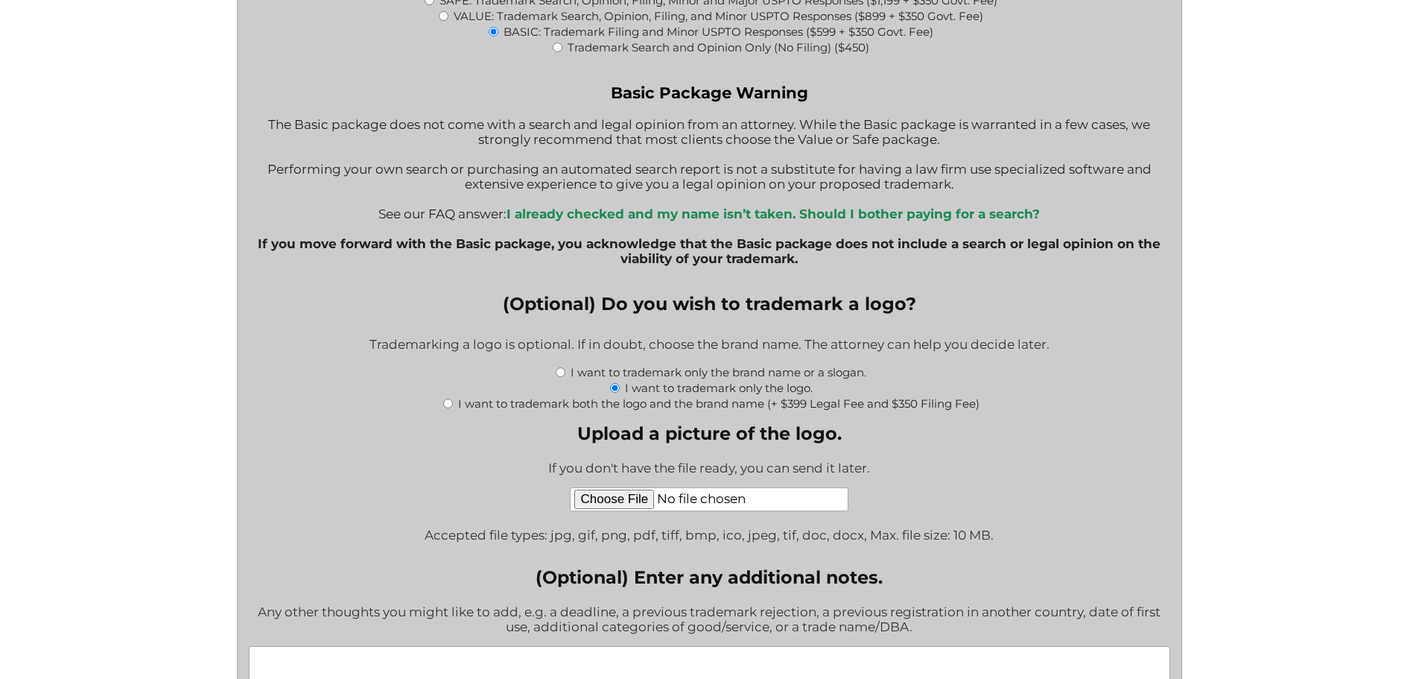
click at [614, 502] on input "Upload a picture of the logo." at bounding box center [709, 499] width 279 height 24
type input "C:\fakepath\flamingo.png"
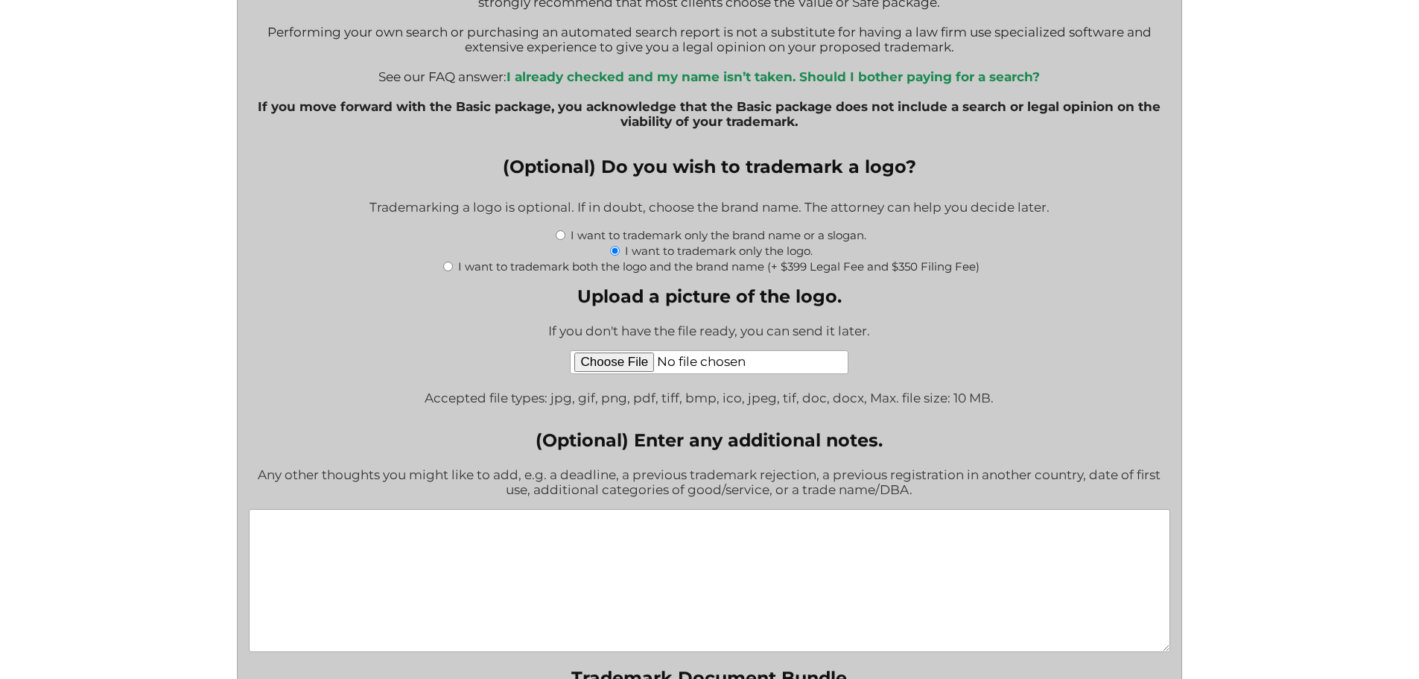
scroll to position [1863, 0]
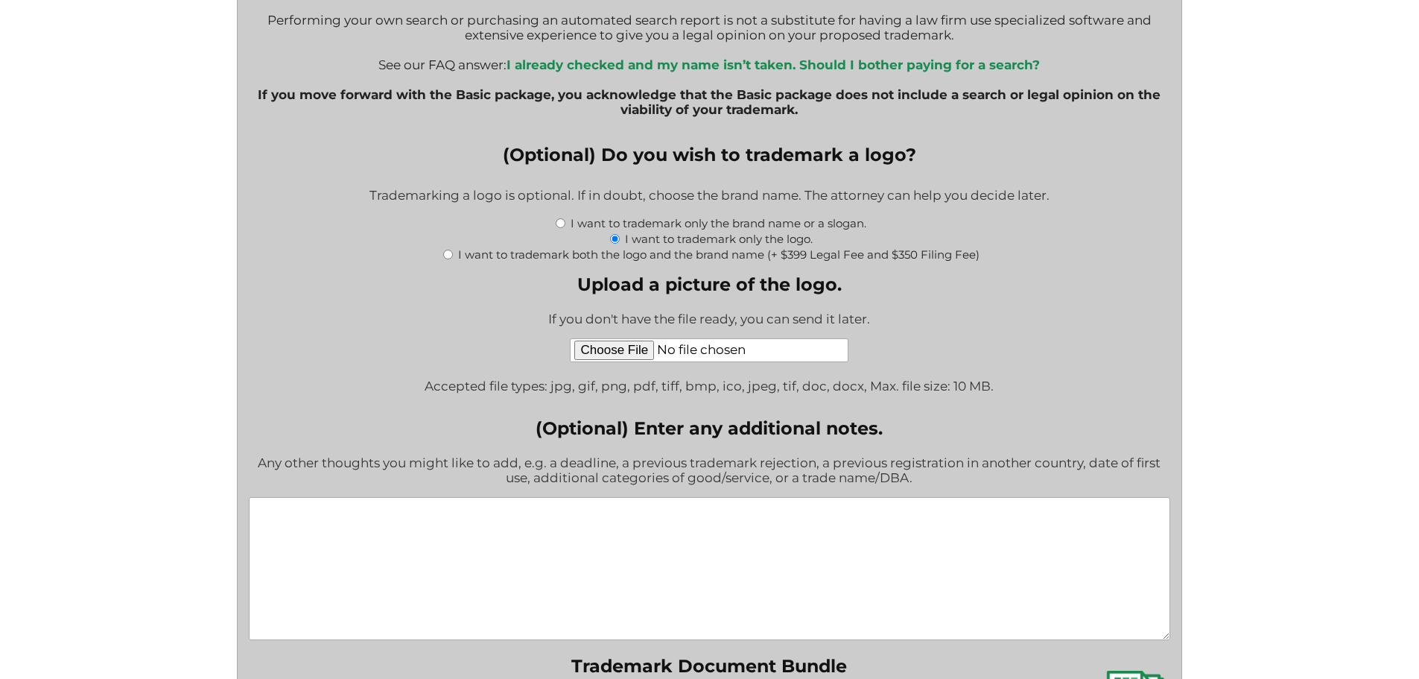
click at [499, 536] on textarea "(Optional) Enter any additional notes." at bounding box center [710, 568] width 922 height 143
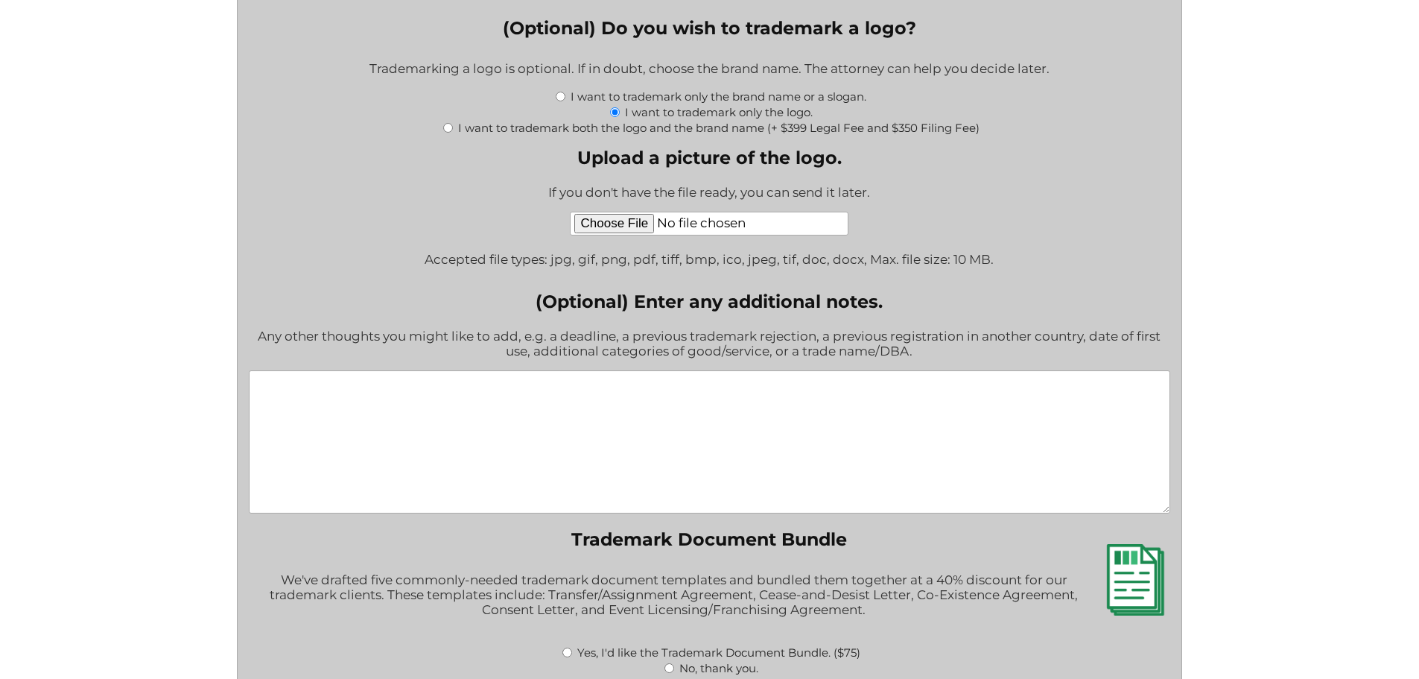
scroll to position [2086, 0]
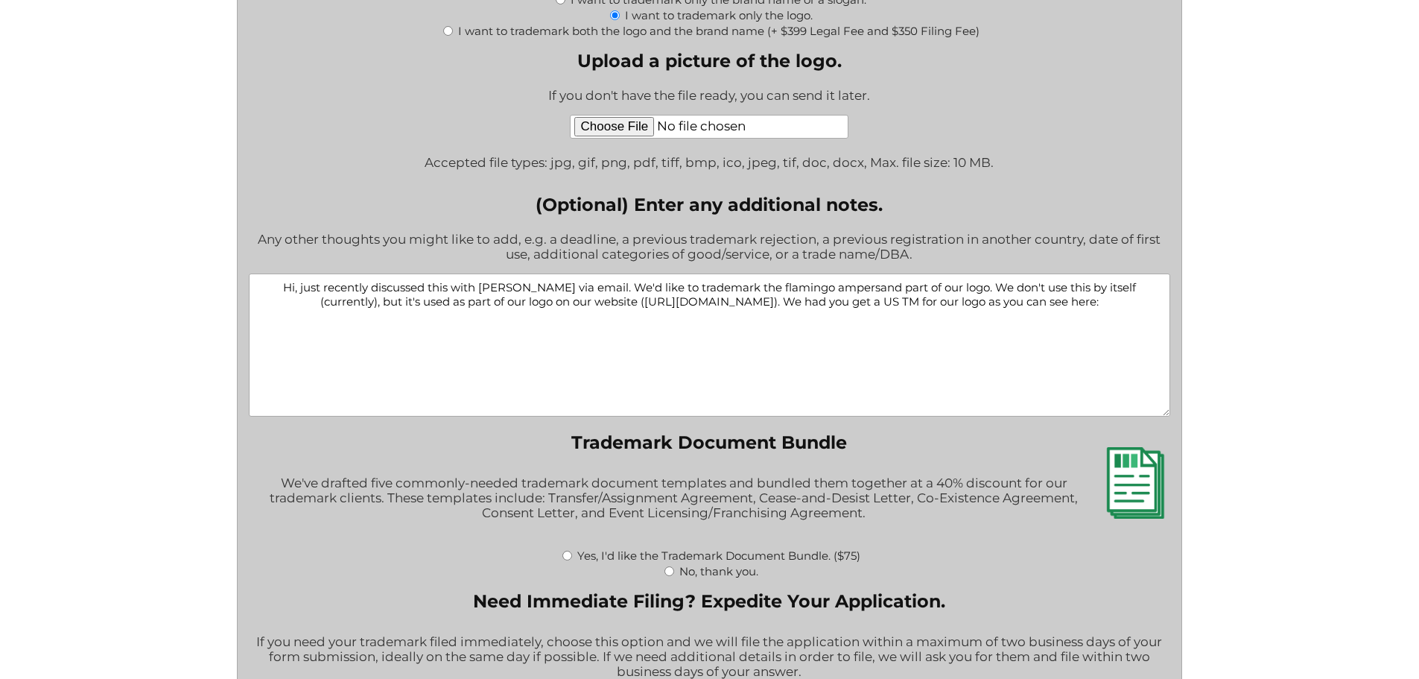
paste textarea "[URL][DOMAIN_NAME]"
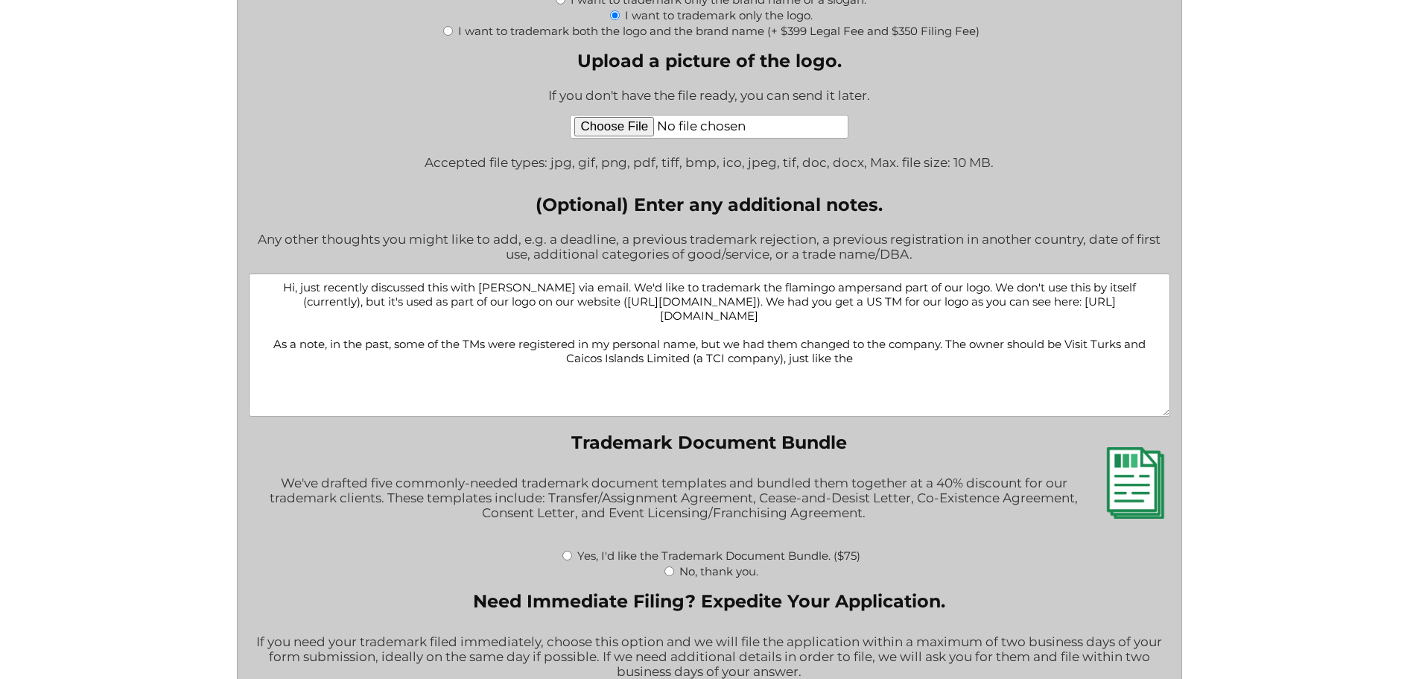
click at [583, 323] on textarea "Hi, just recently discussed this with [PERSON_NAME] via email. We'd like to tra…" at bounding box center [710, 344] width 922 height 143
click at [878, 369] on textarea "Hi, just recently discussed this with [PERSON_NAME] via email. We'd like to tra…" at bounding box center [710, 344] width 922 height 143
paste textarea "98171225"
type textarea "Hi, just recently discussed this with [PERSON_NAME] via email. We'd like to tra…"
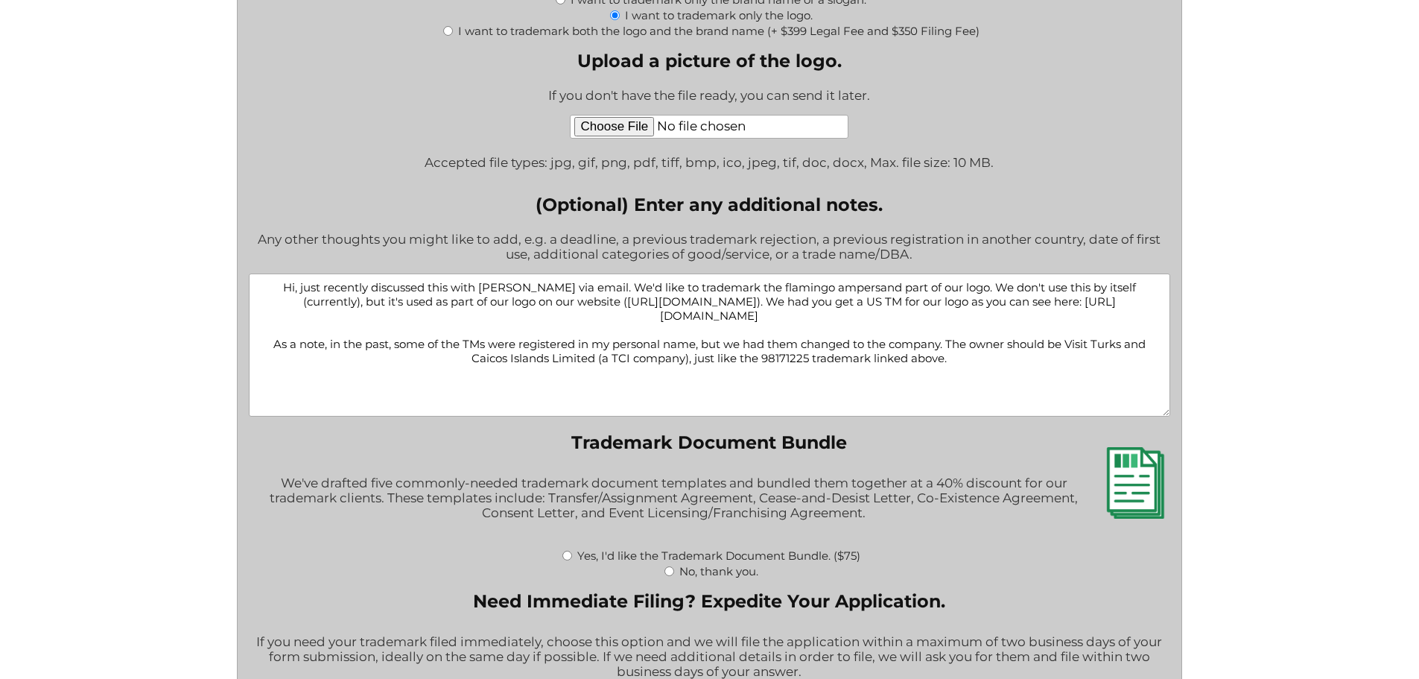
click at [665, 574] on input "No, thank you." at bounding box center [670, 571] width 10 height 10
radio input "true"
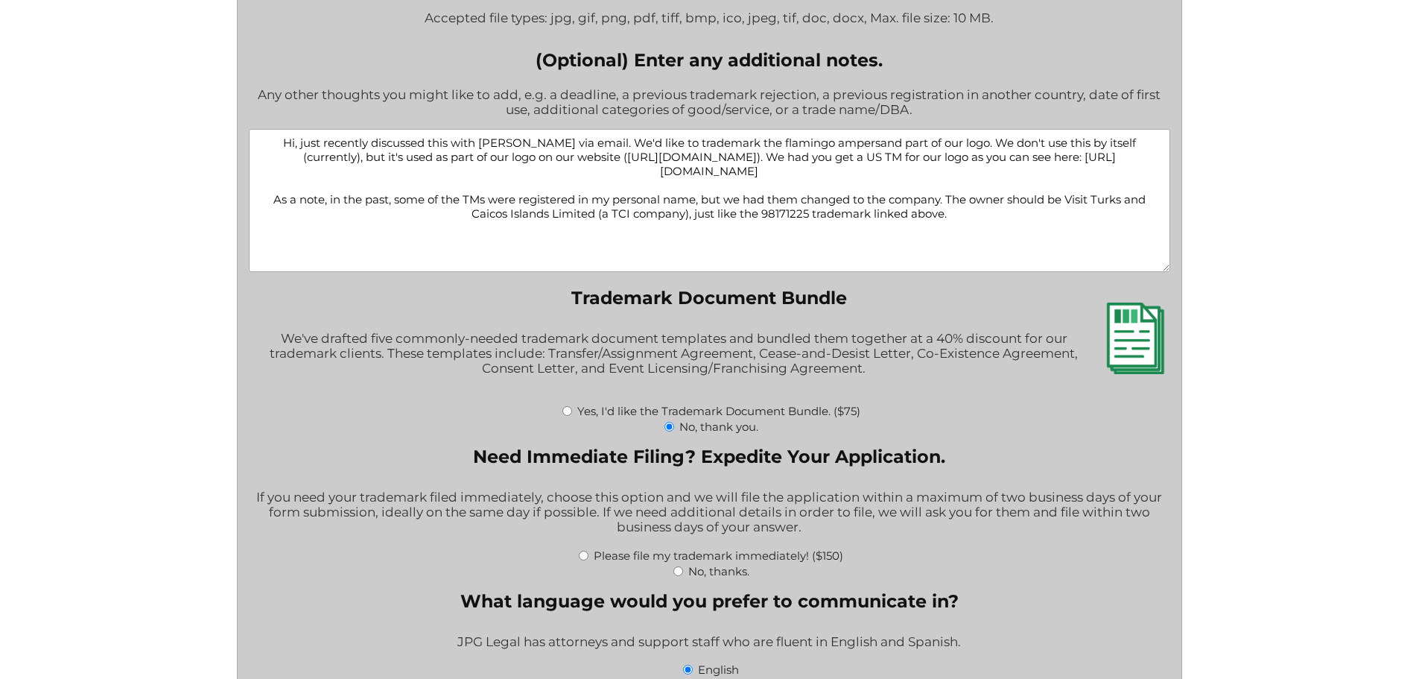
scroll to position [2235, 0]
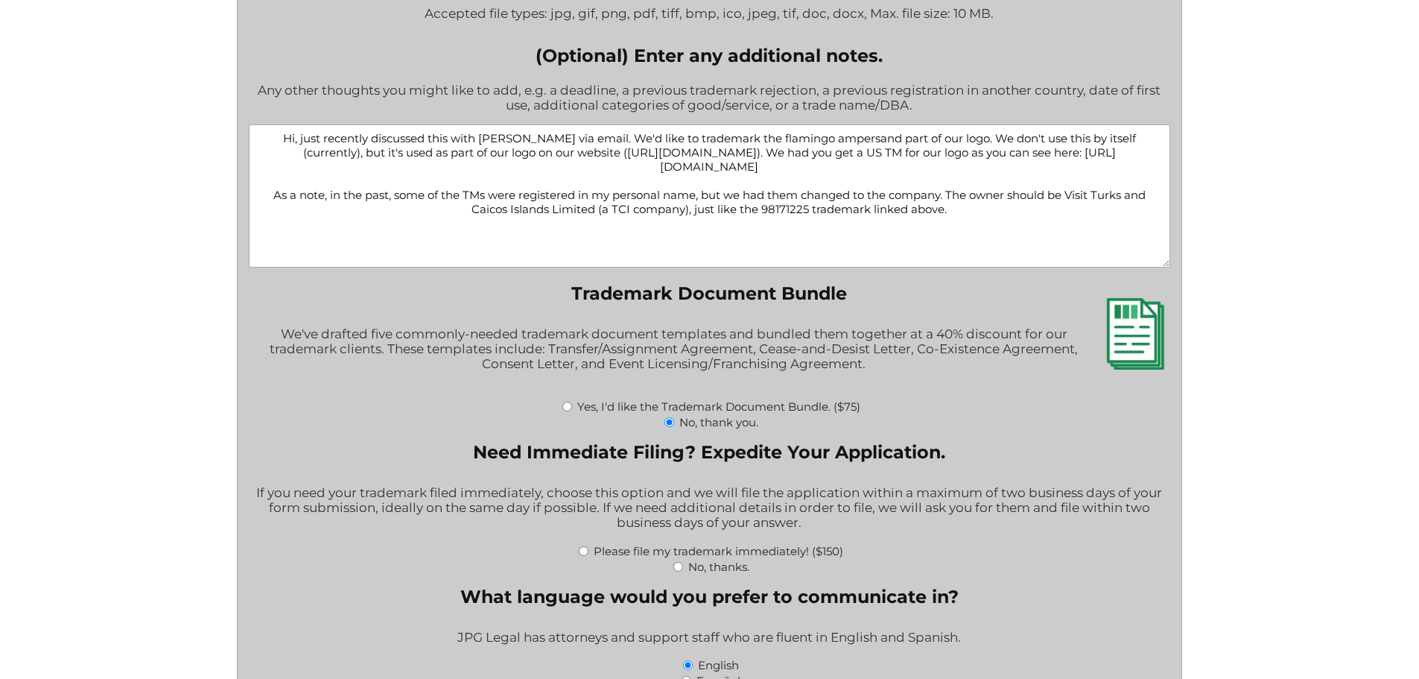
click at [677, 569] on input "No, thanks." at bounding box center [679, 567] width 10 height 10
radio input "true"
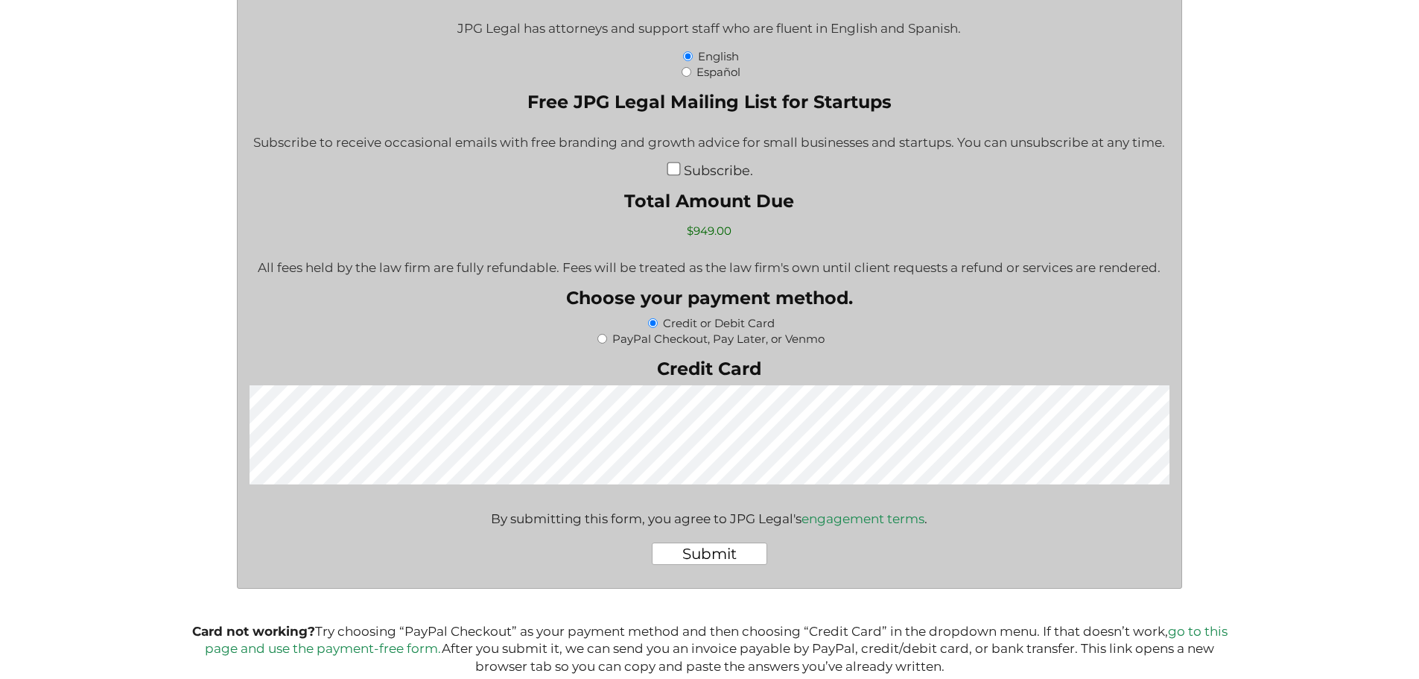
scroll to position [2906, 0]
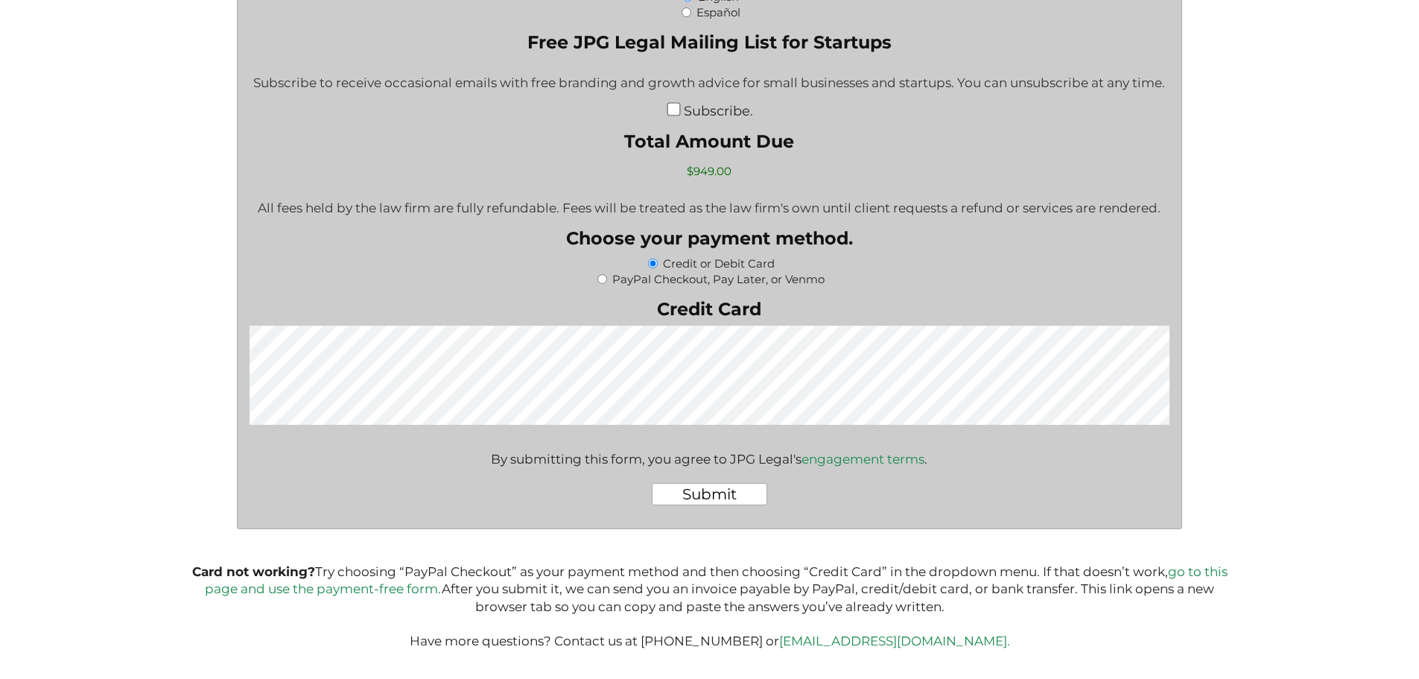
click at [715, 495] on input "Submit" at bounding box center [709, 494] width 115 height 22
